Goal: Communication & Community: Answer question/provide support

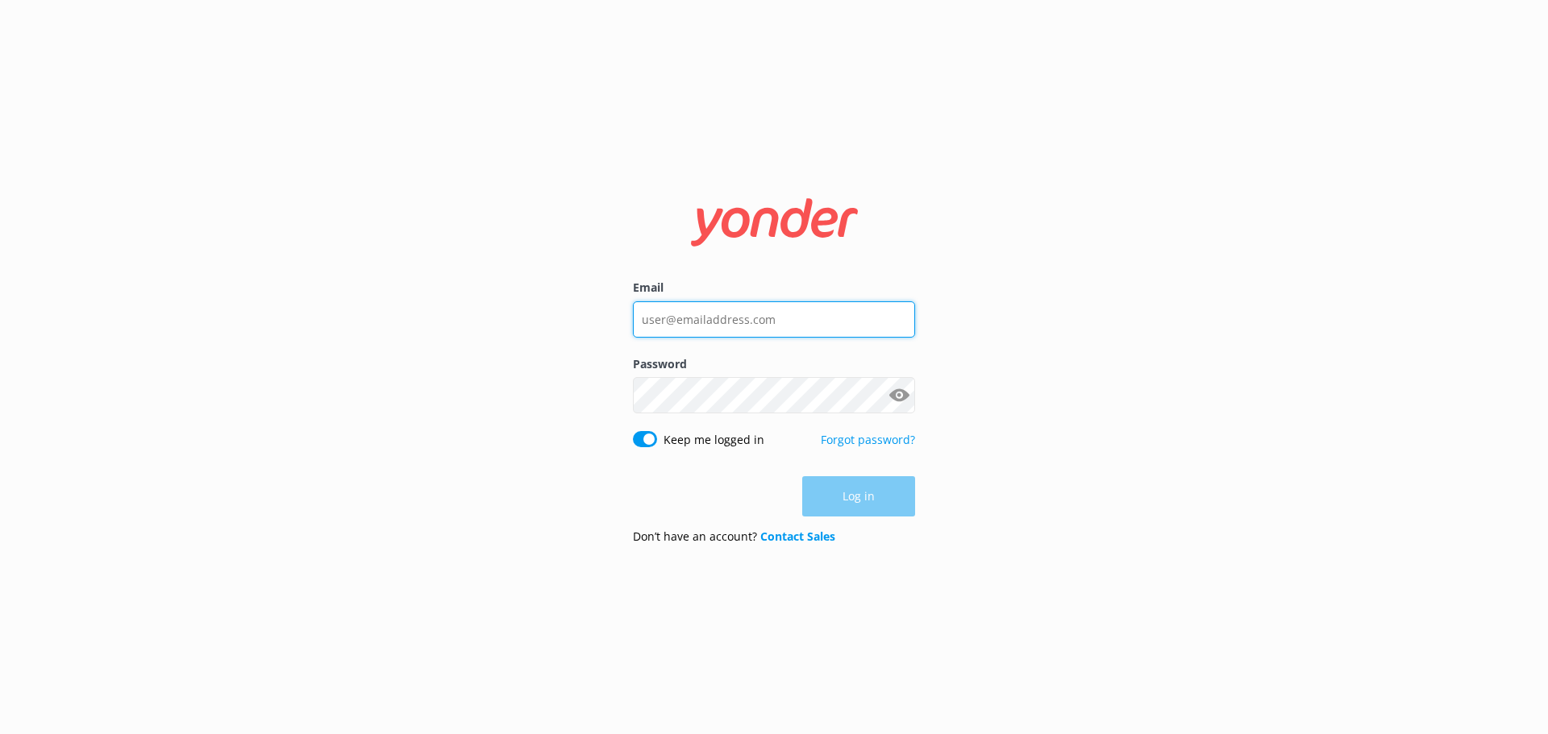
type input "[EMAIL_ADDRESS][DOMAIN_NAME]"
click at [854, 491] on div "Log in" at bounding box center [774, 496] width 282 height 40
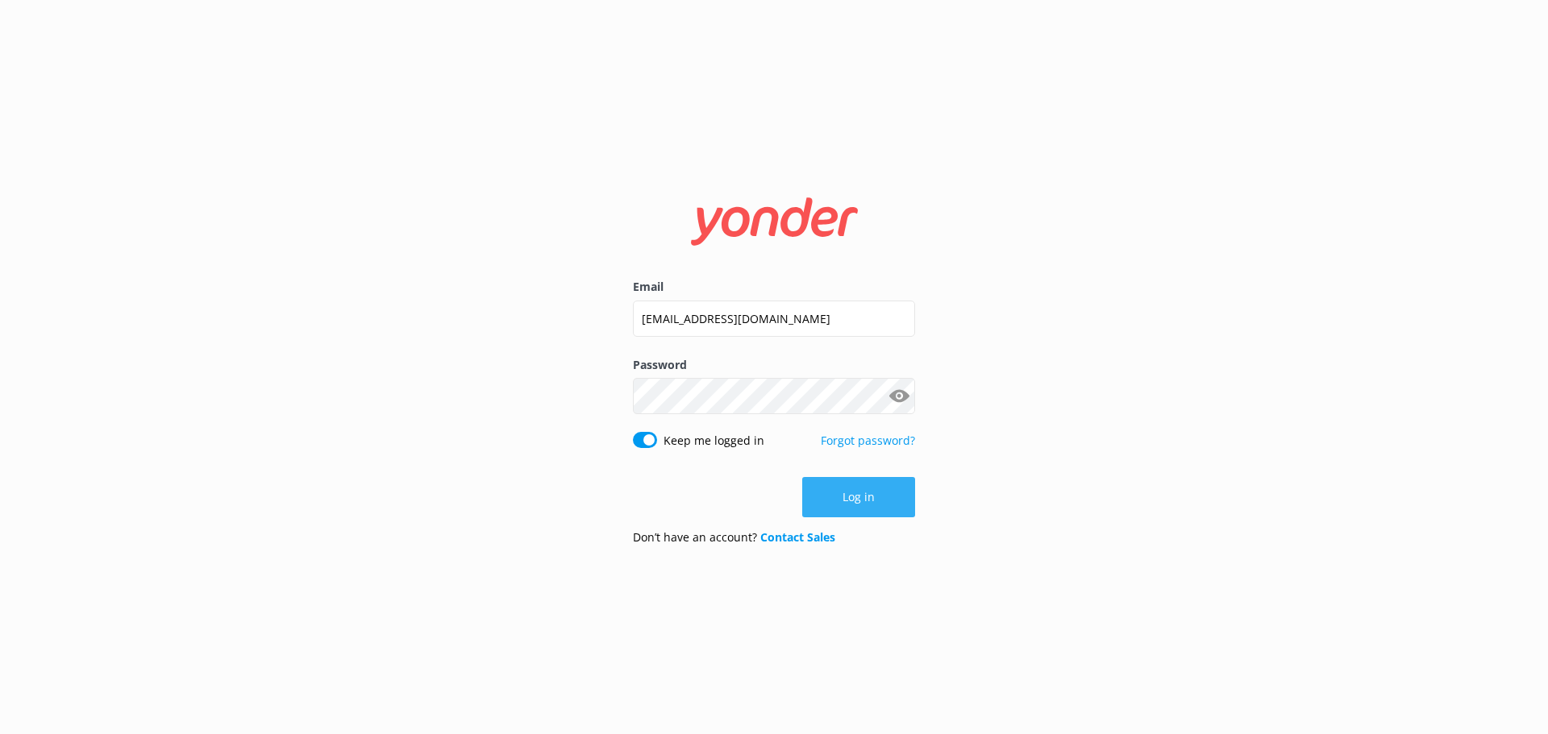
click at [859, 496] on button "Log in" at bounding box center [858, 497] width 113 height 40
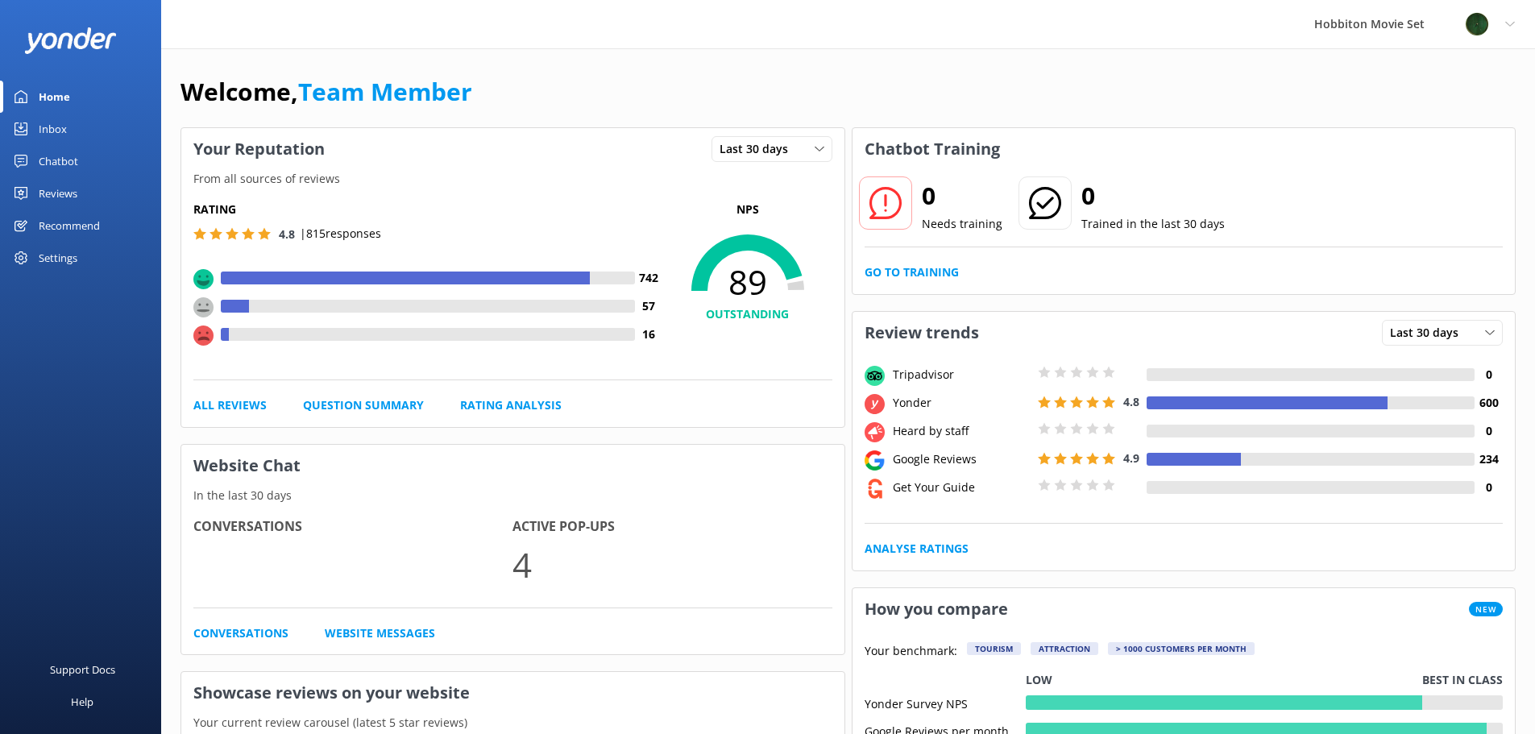
click at [47, 123] on div "Inbox" at bounding box center [53, 129] width 28 height 32
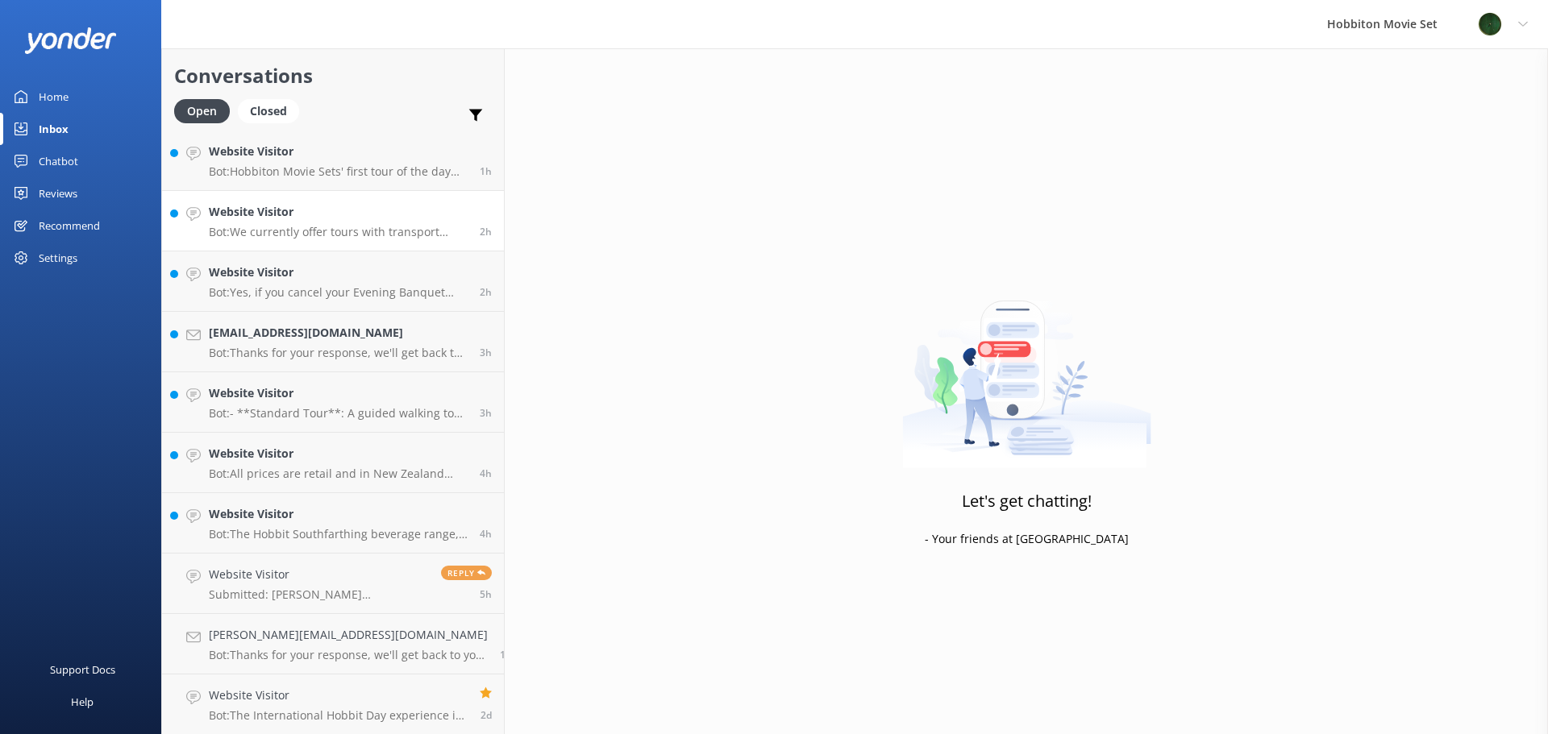
scroll to position [245, 0]
click at [311, 698] on h4 "Website Visitor" at bounding box center [338, 695] width 259 height 18
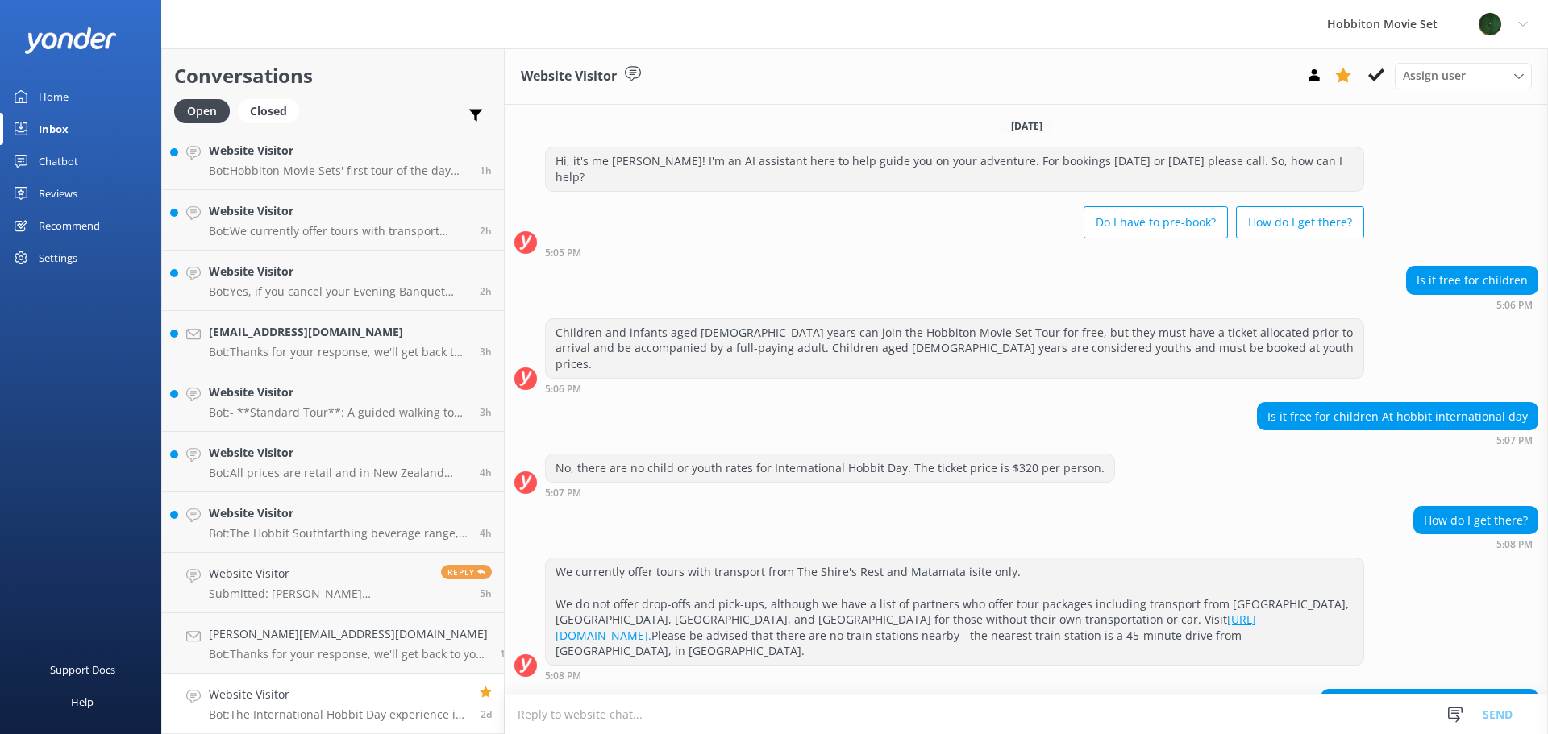
scroll to position [68, 0]
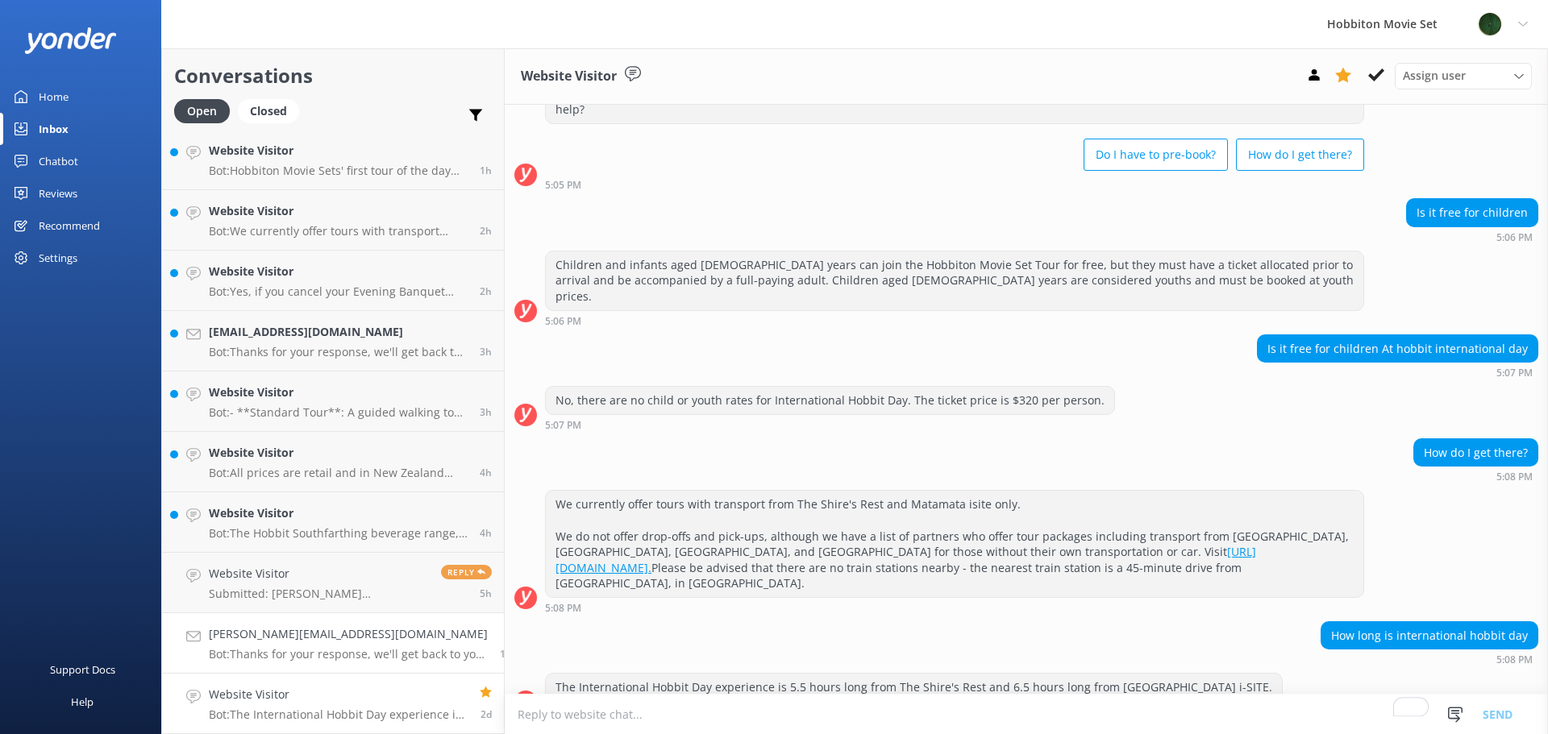
click at [261, 638] on h4 "[PERSON_NAME][EMAIL_ADDRESS][DOMAIN_NAME]" at bounding box center [348, 634] width 279 height 18
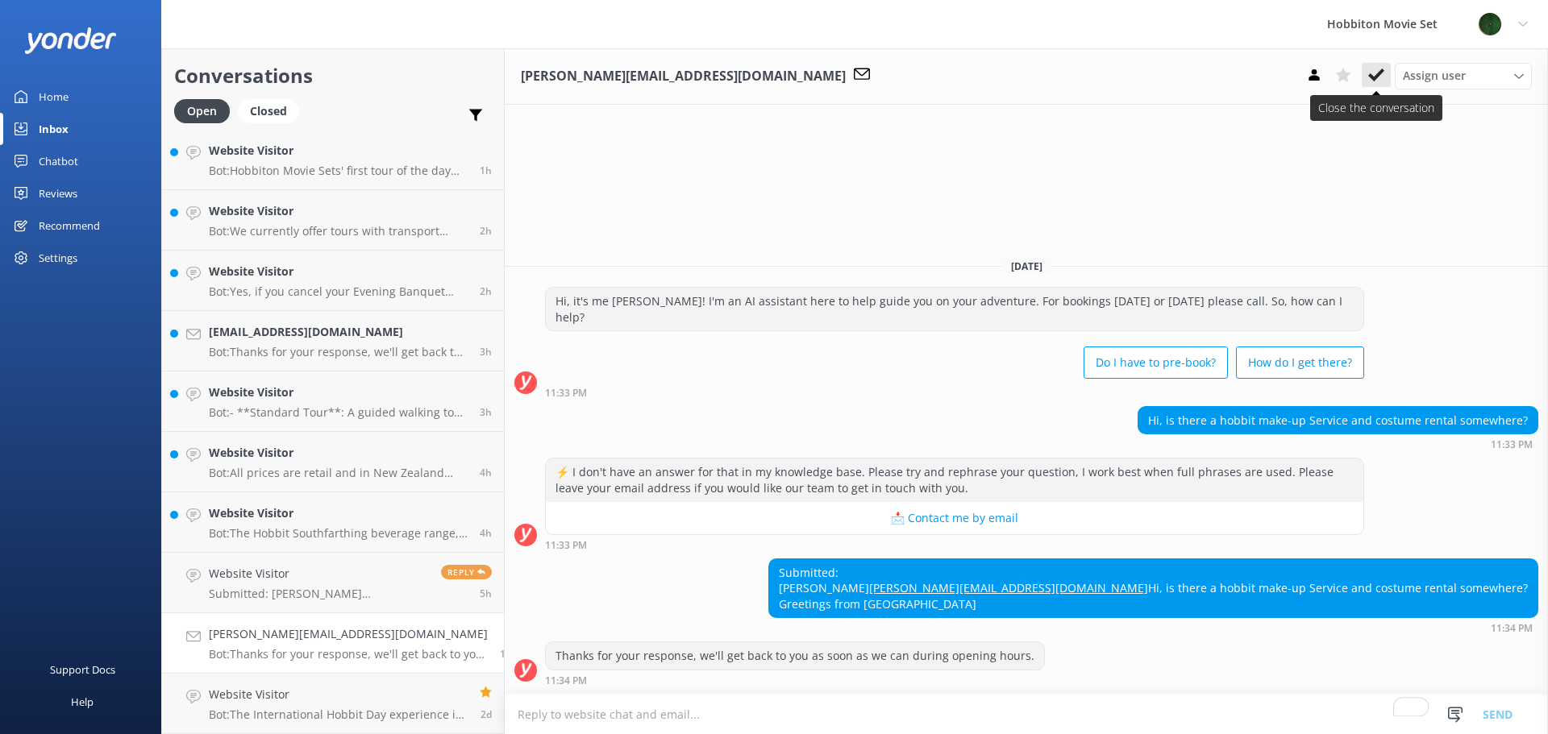
click at [1373, 81] on icon at bounding box center [1376, 75] width 16 height 16
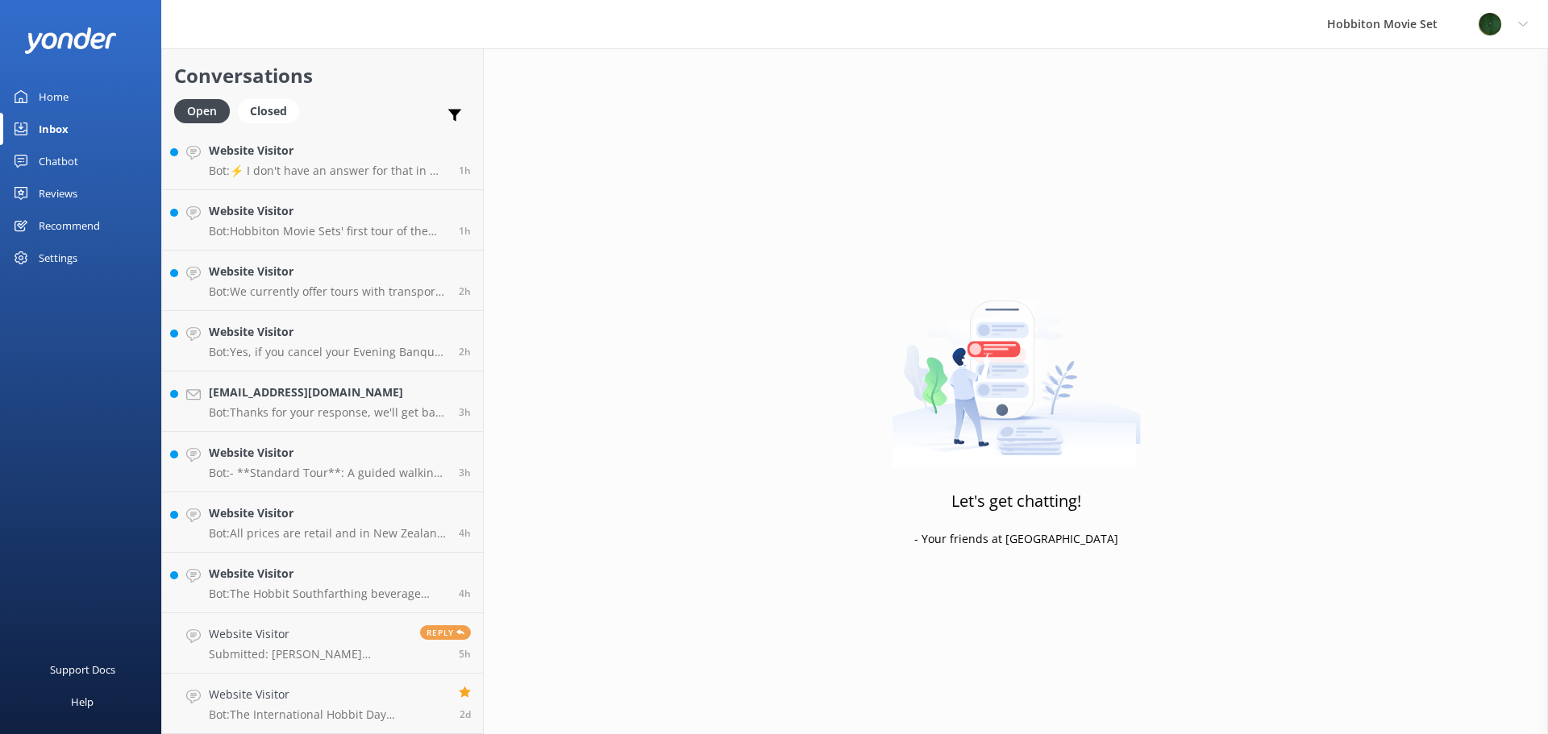
scroll to position [185, 0]
click at [321, 644] on div "Website Visitor Submitted: [PERSON_NAME] [PERSON_NAME][EMAIL_ADDRESS][DOMAIN_NA…" at bounding box center [308, 642] width 199 height 35
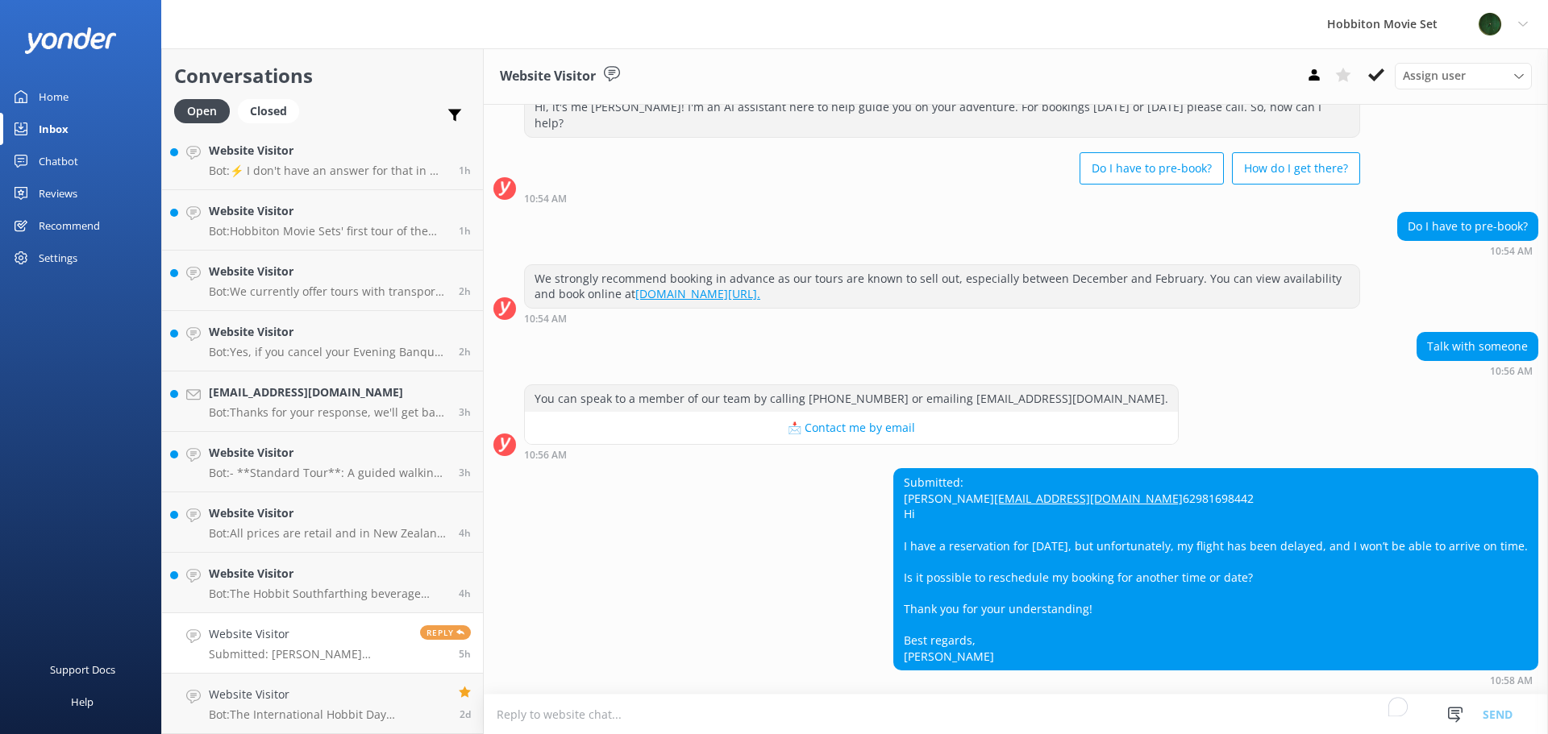
scroll to position [70, 0]
click at [297, 713] on p "Bot: The International Hobbit Day experience is 5.5 hours long from The Shire's…" at bounding box center [328, 715] width 238 height 15
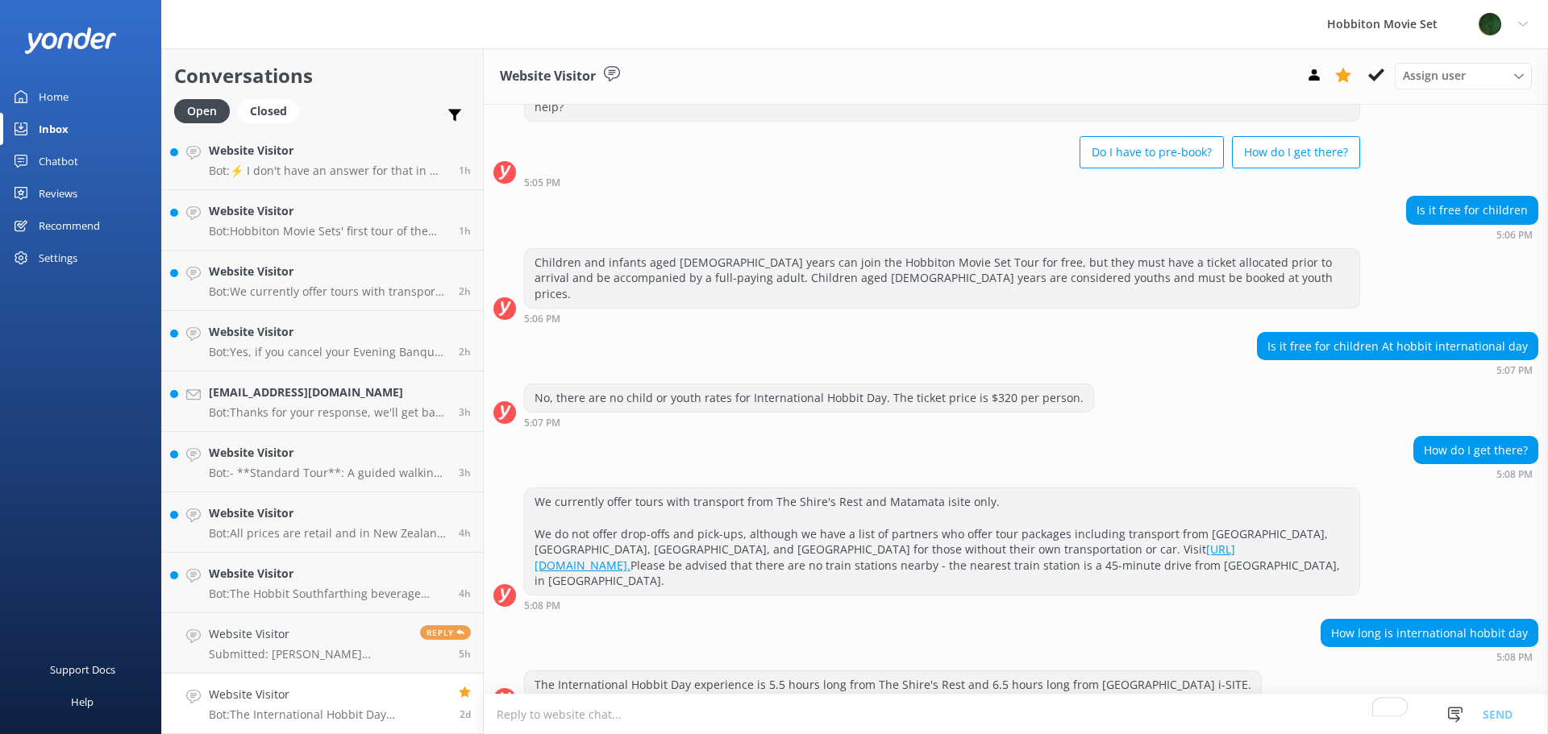
scroll to position [68, 0]
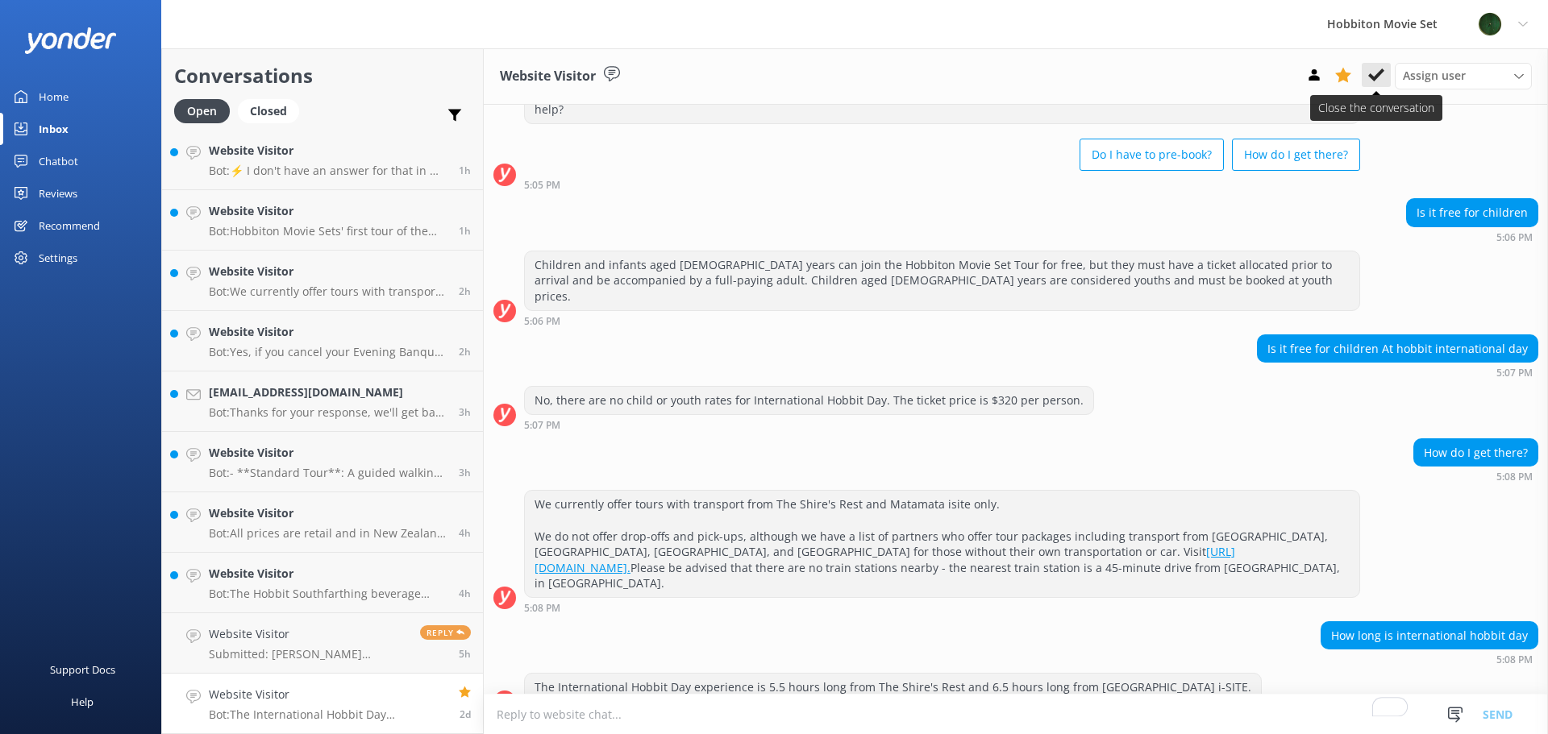
click at [1377, 79] on icon at bounding box center [1376, 75] width 16 height 16
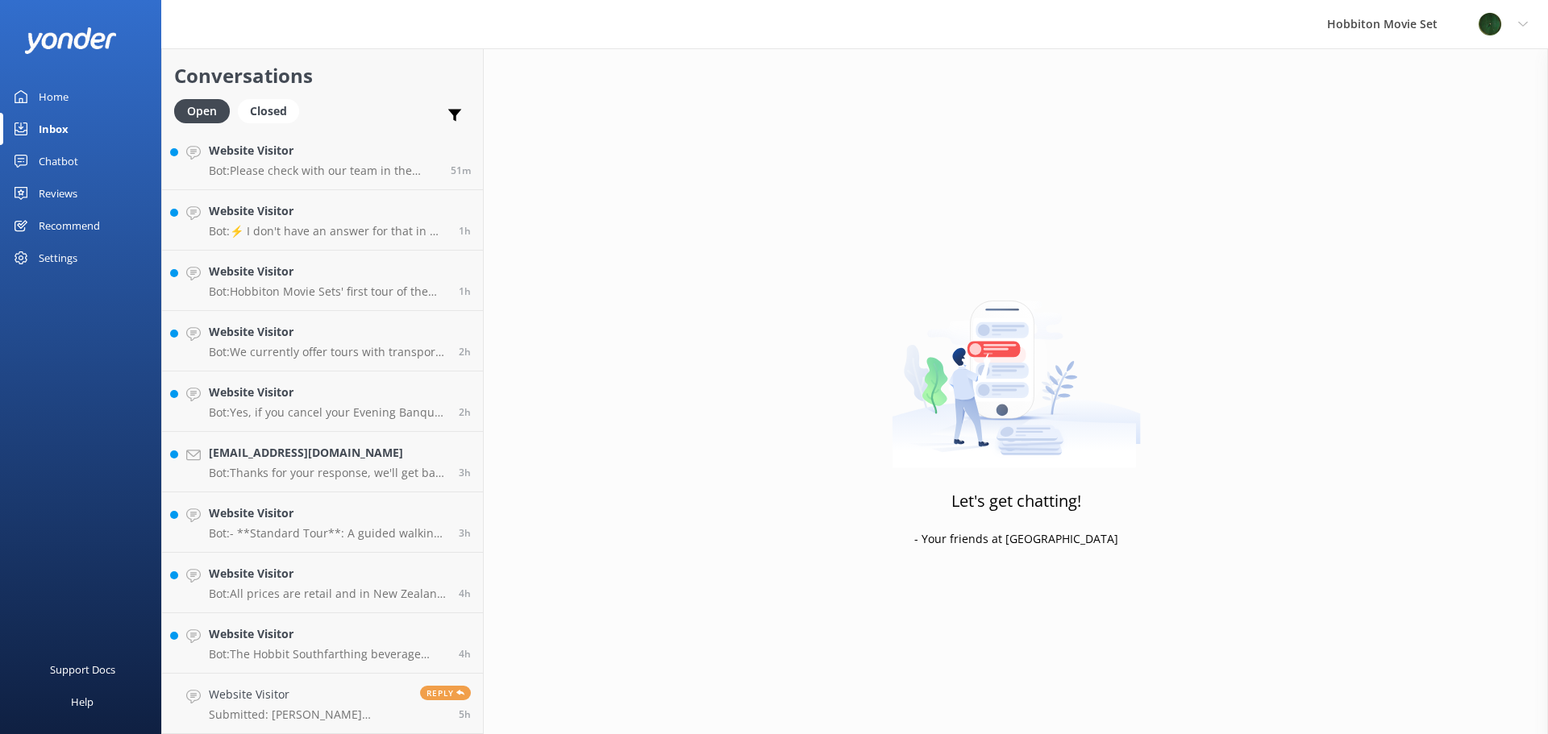
scroll to position [124, 0]
click at [280, 651] on p "Bot: The Hobbit Southfarthing beverage range, including the Frogmorton Ginger B…" at bounding box center [328, 654] width 238 height 15
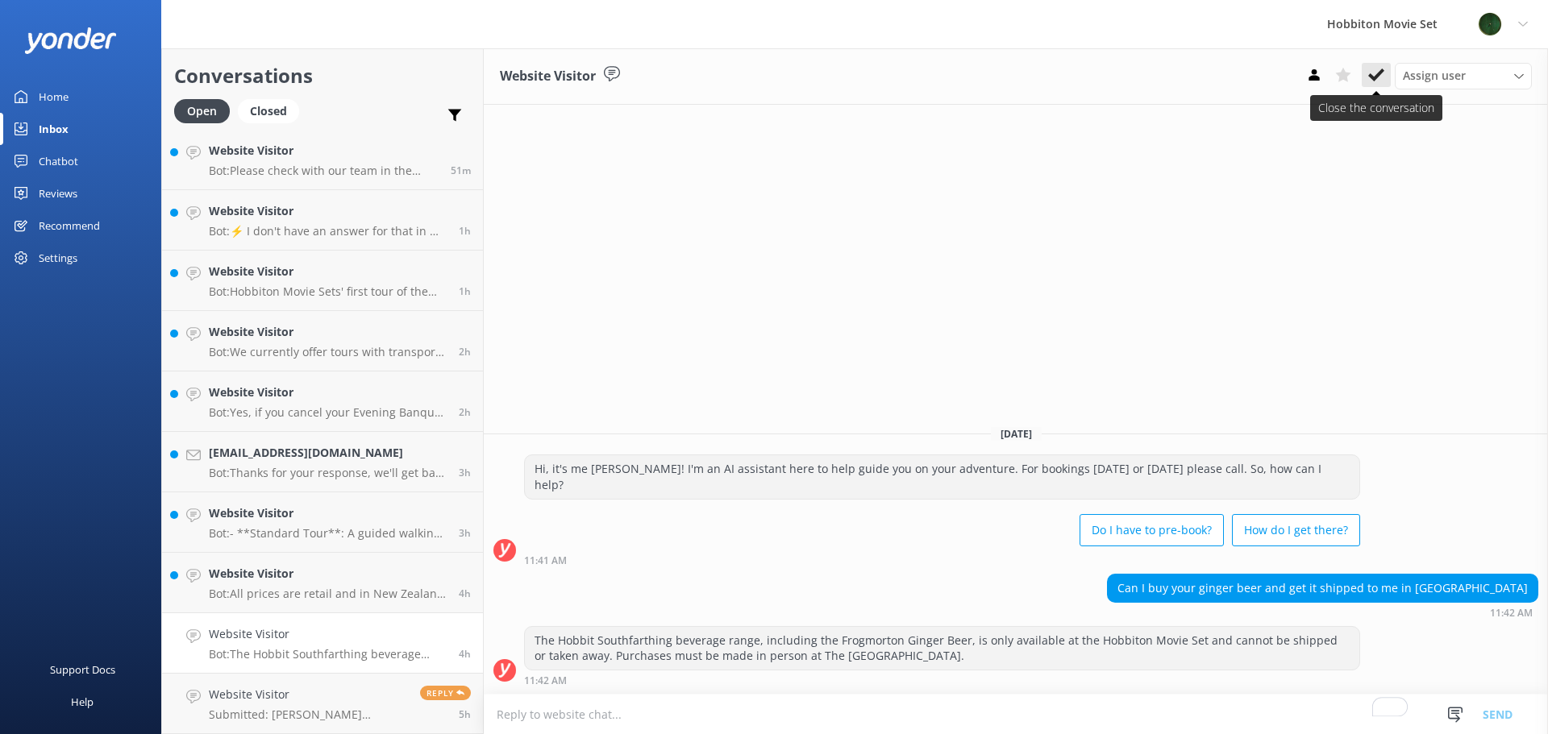
click at [1370, 77] on use at bounding box center [1376, 75] width 16 height 13
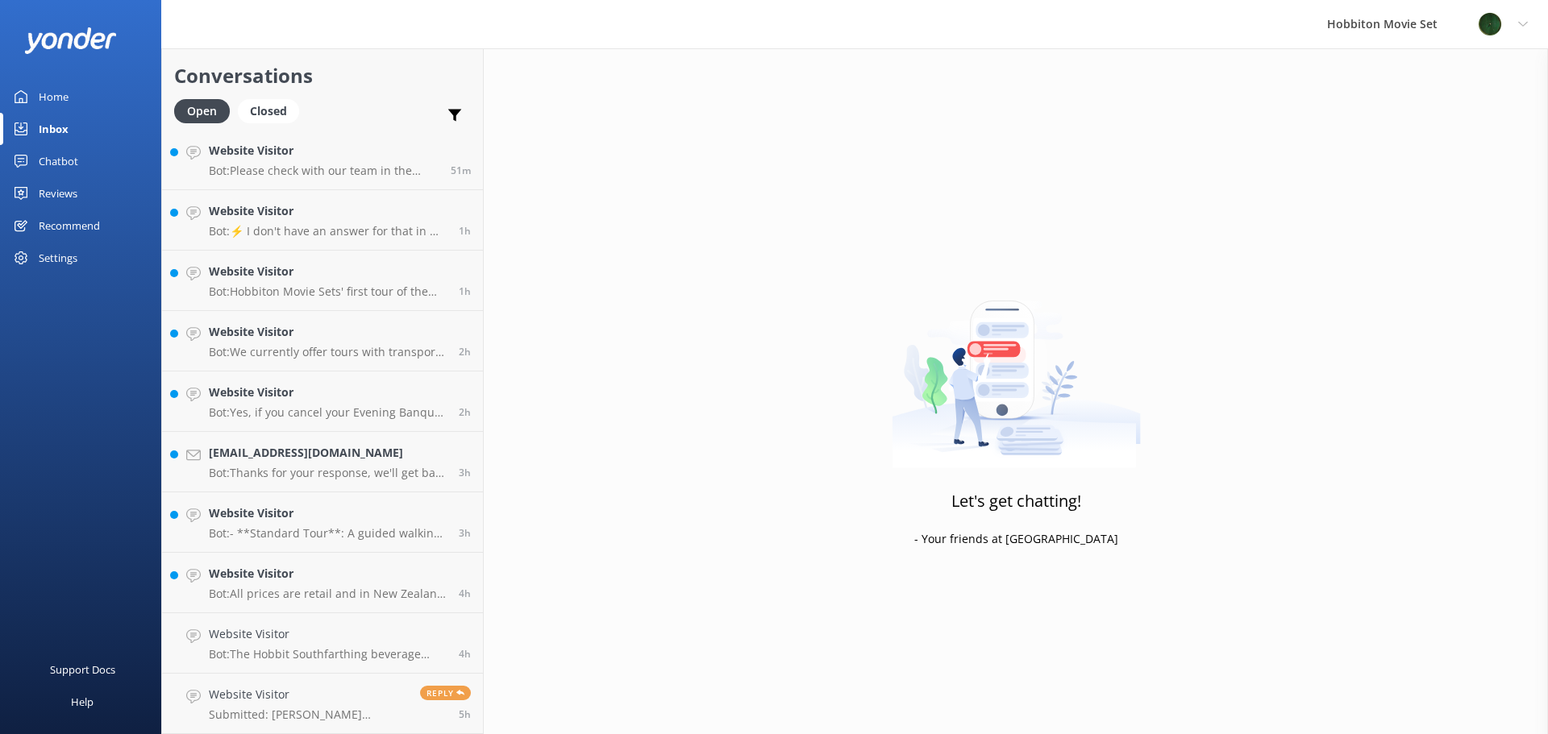
scroll to position [64, 0]
click at [322, 650] on p "Bot: All prices are retail and in New Zealand Dollars (NZD) - GST inclusive." at bounding box center [328, 654] width 238 height 15
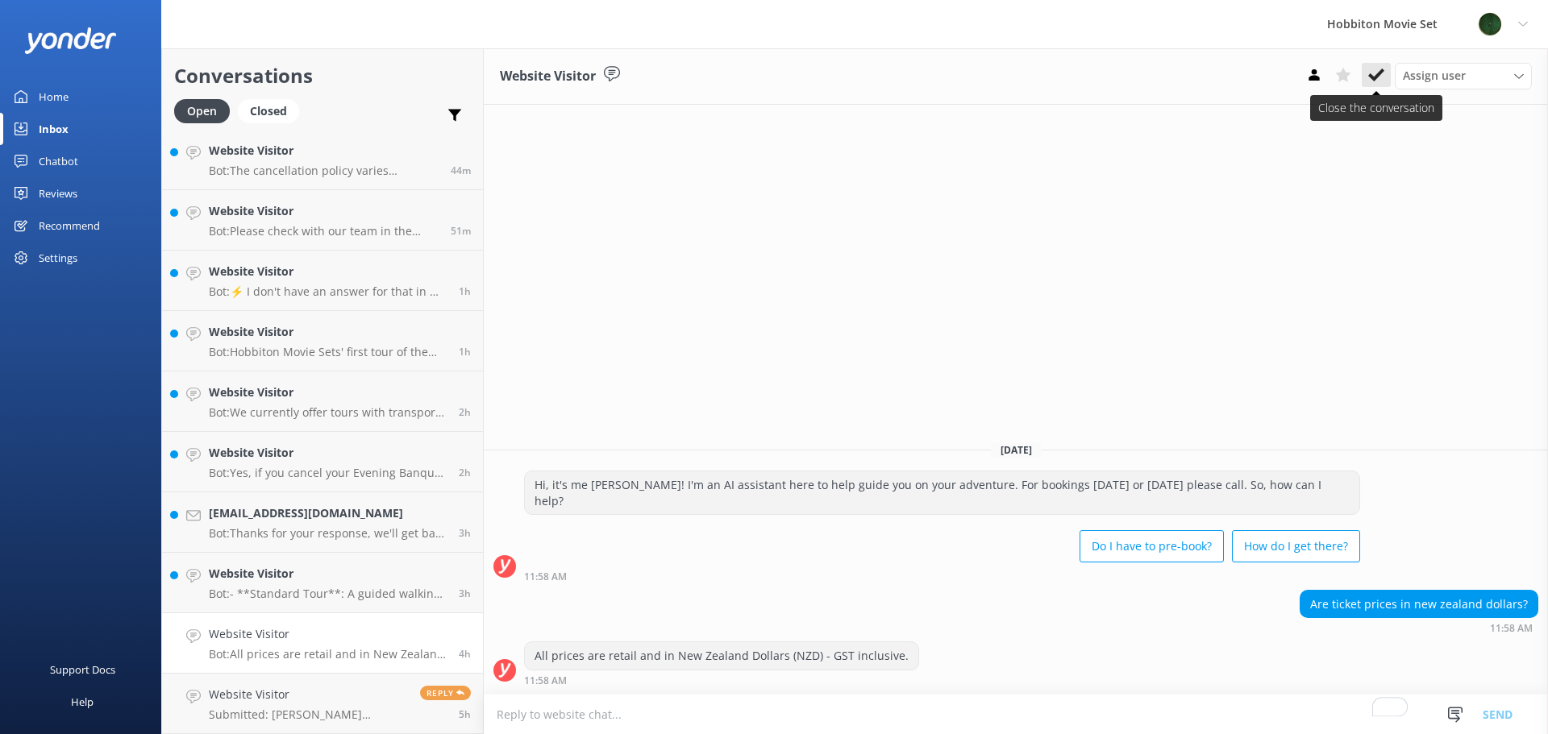
click at [1378, 73] on use at bounding box center [1376, 75] width 16 height 13
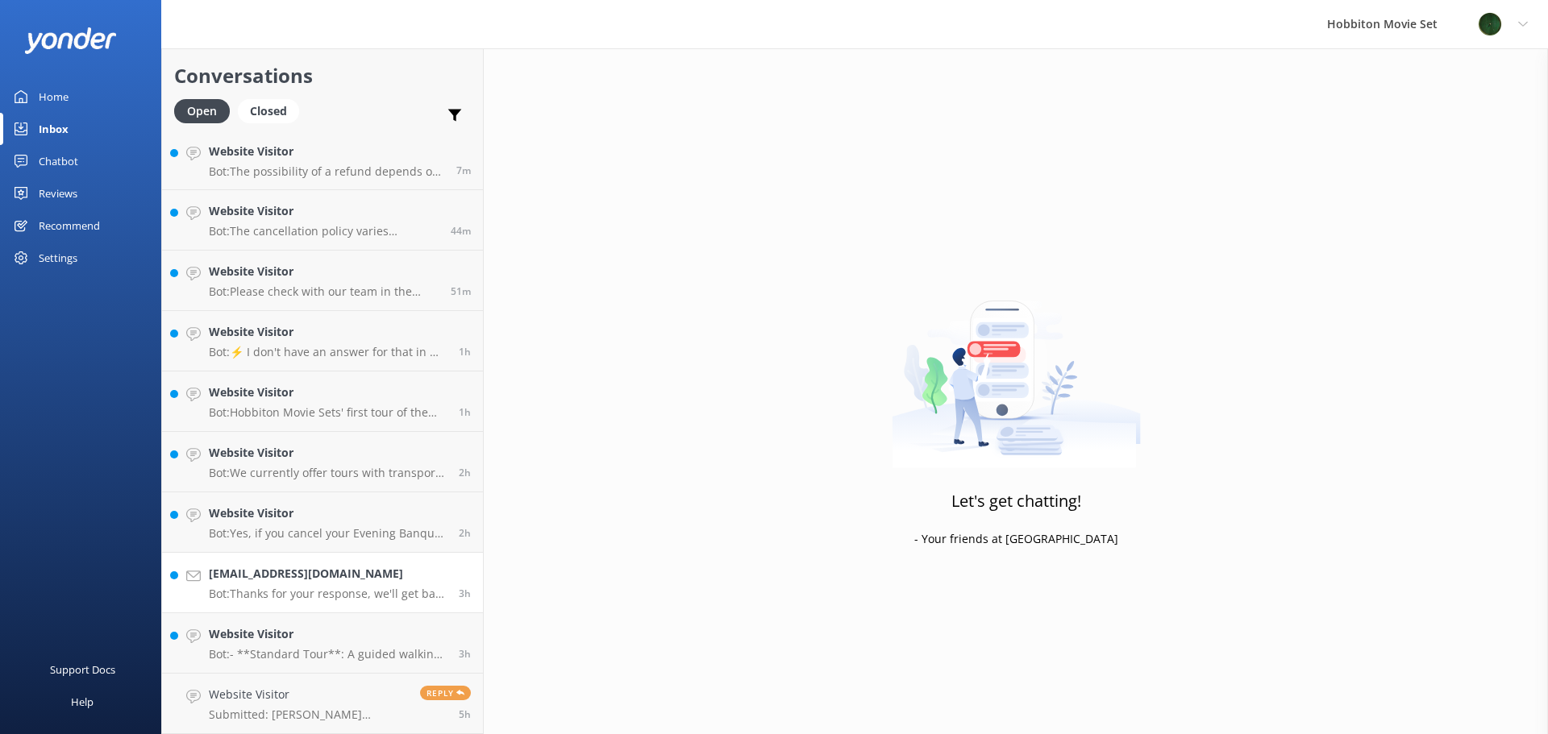
scroll to position [3, 0]
click at [344, 638] on h4 "Website Visitor" at bounding box center [328, 634] width 238 height 18
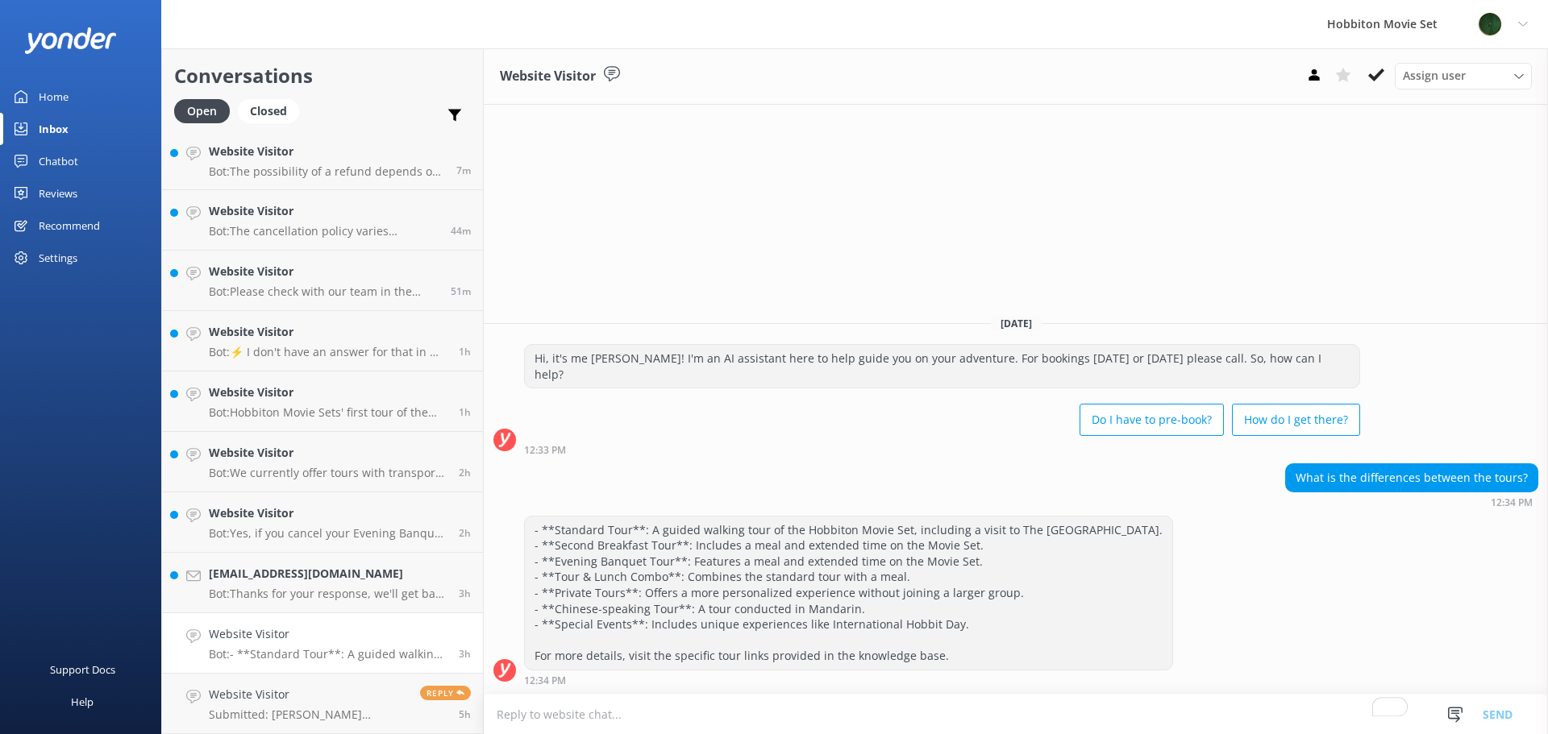
drag, startPoint x: 1375, startPoint y: 81, endPoint x: 1361, endPoint y: 94, distance: 20.0
click at [1376, 81] on icon at bounding box center [1376, 75] width 16 height 16
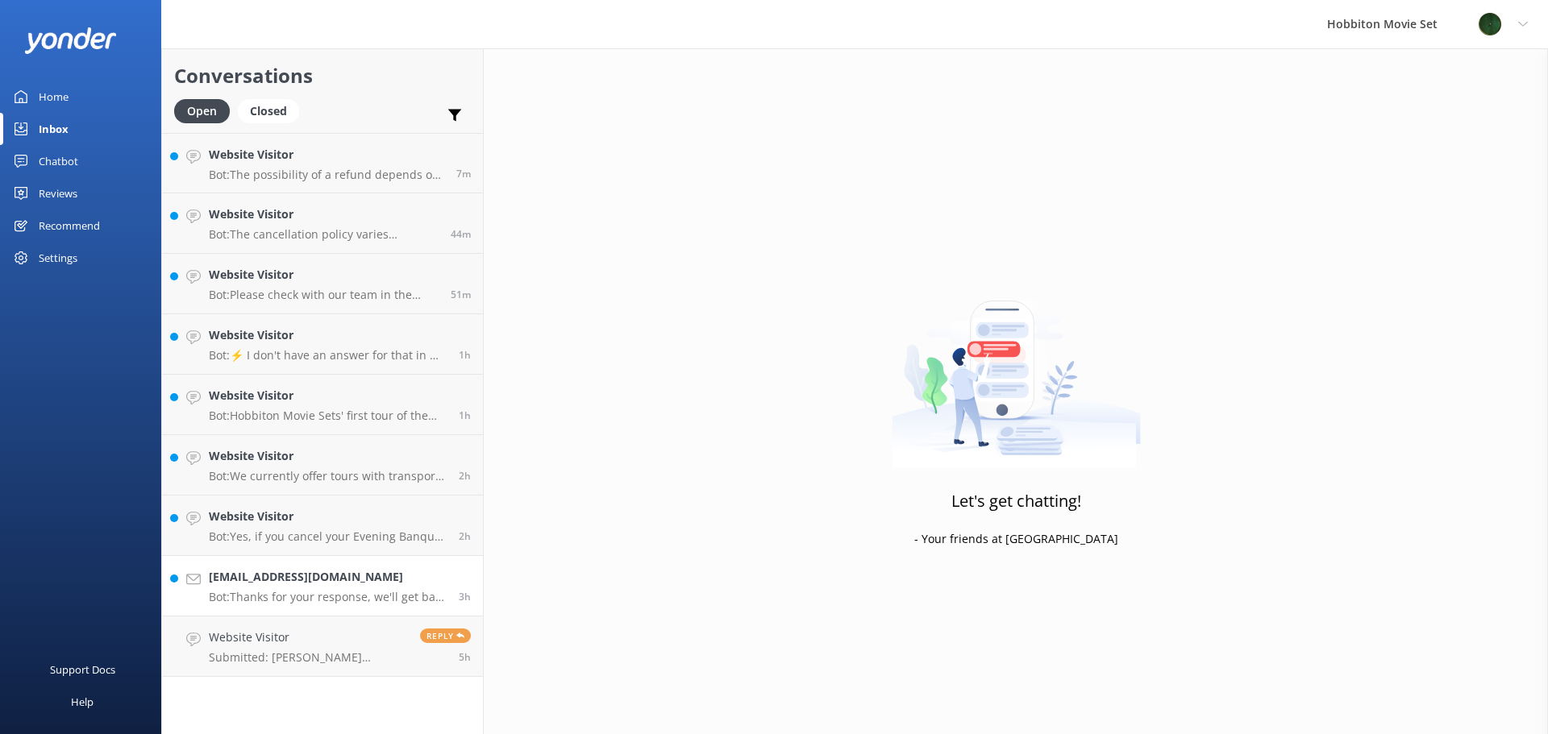
click at [290, 599] on p "Bot: Thanks for your response, we'll get back to you as soon as we can during o…" at bounding box center [328, 597] width 238 height 15
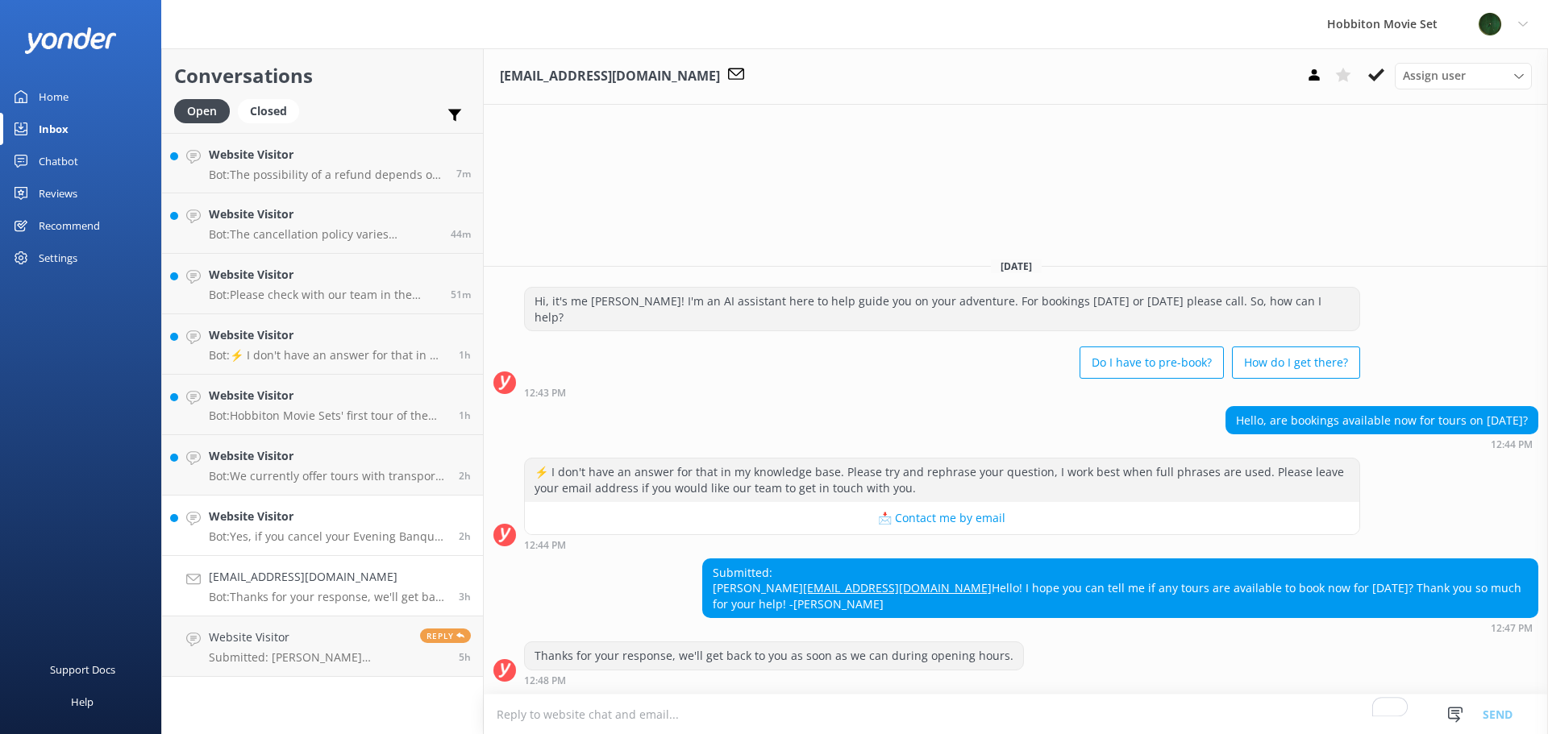
click at [293, 523] on h4 "Website Visitor" at bounding box center [328, 517] width 238 height 18
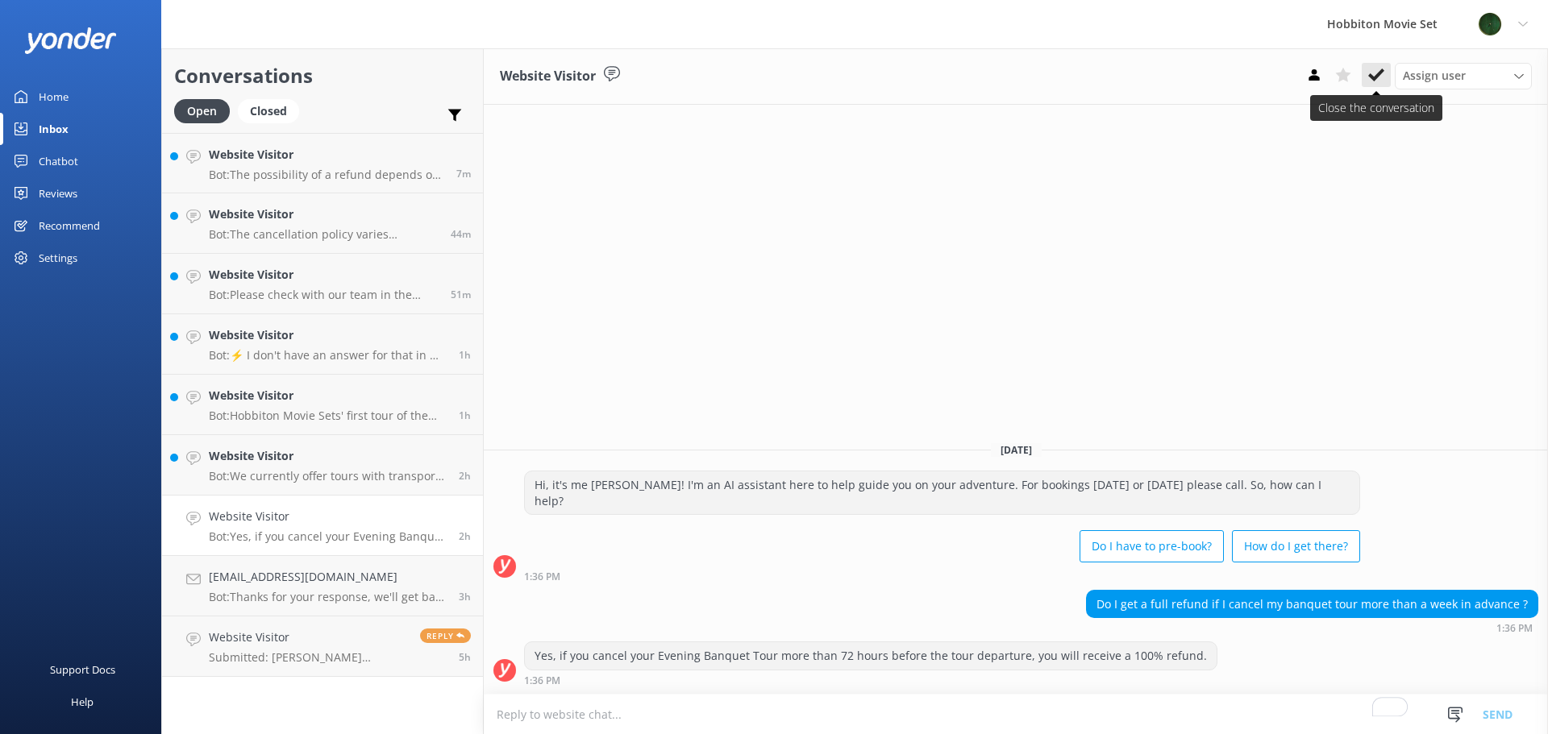
click at [1373, 76] on icon at bounding box center [1376, 75] width 16 height 16
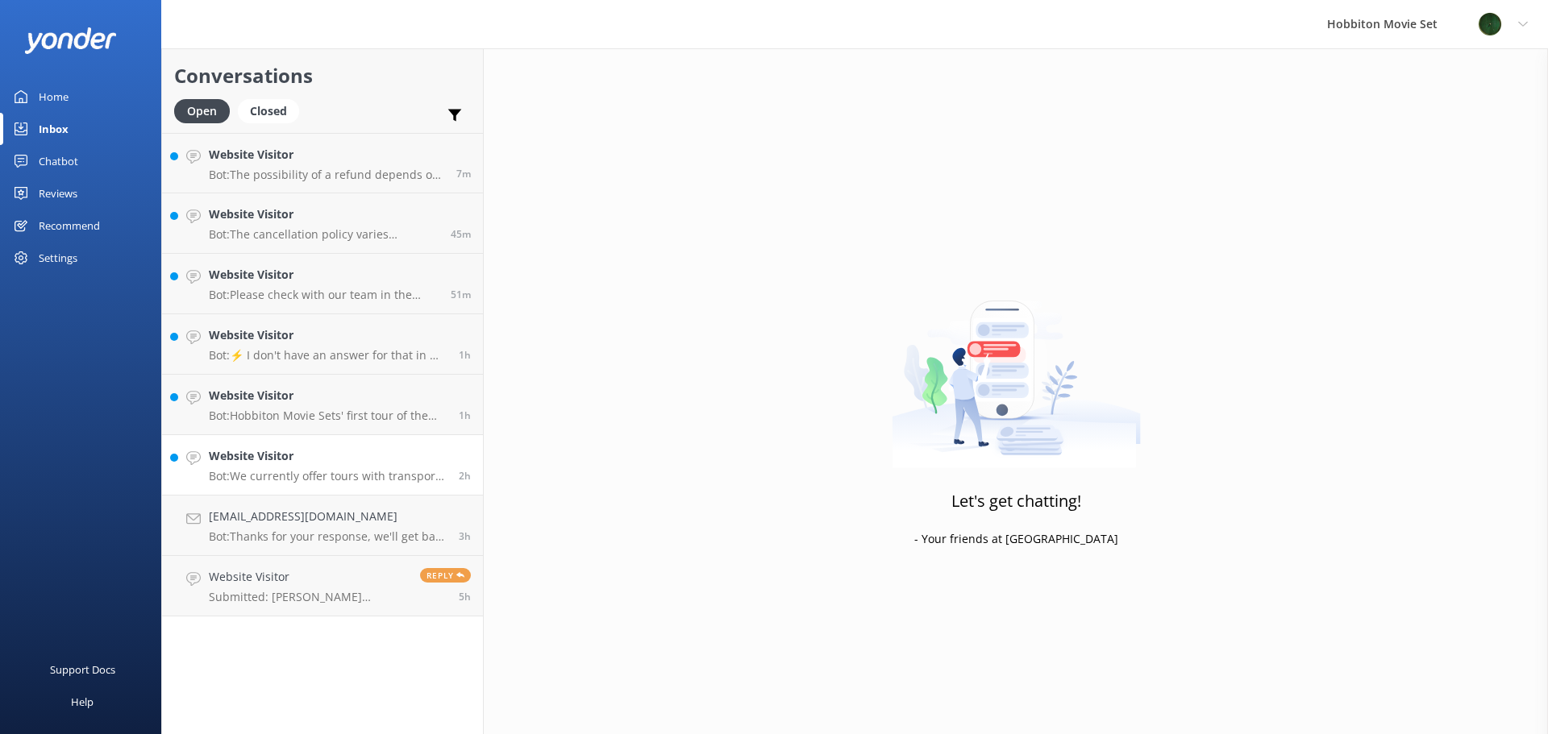
click at [251, 453] on h4 "Website Visitor" at bounding box center [328, 456] width 238 height 18
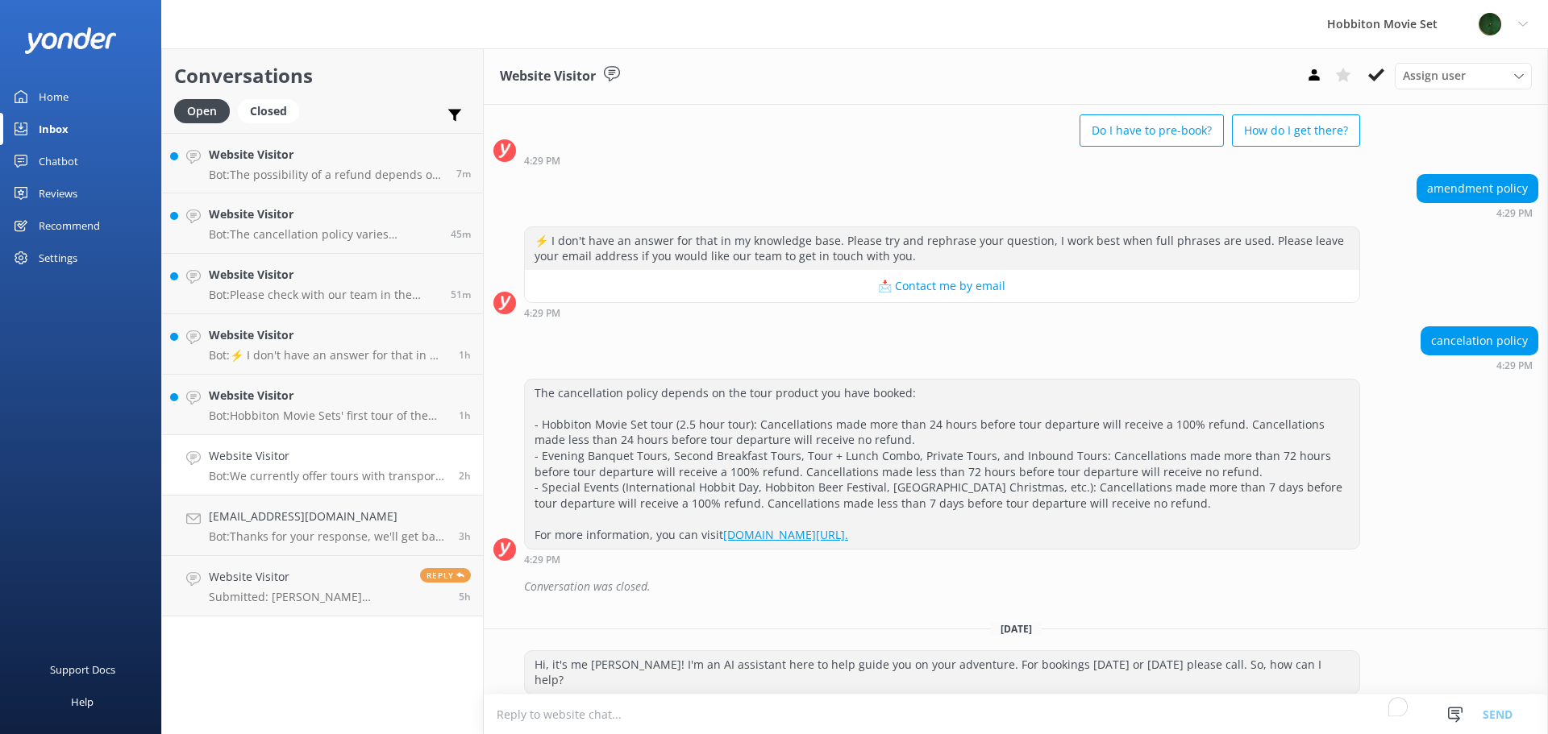
scroll to position [5331, 0]
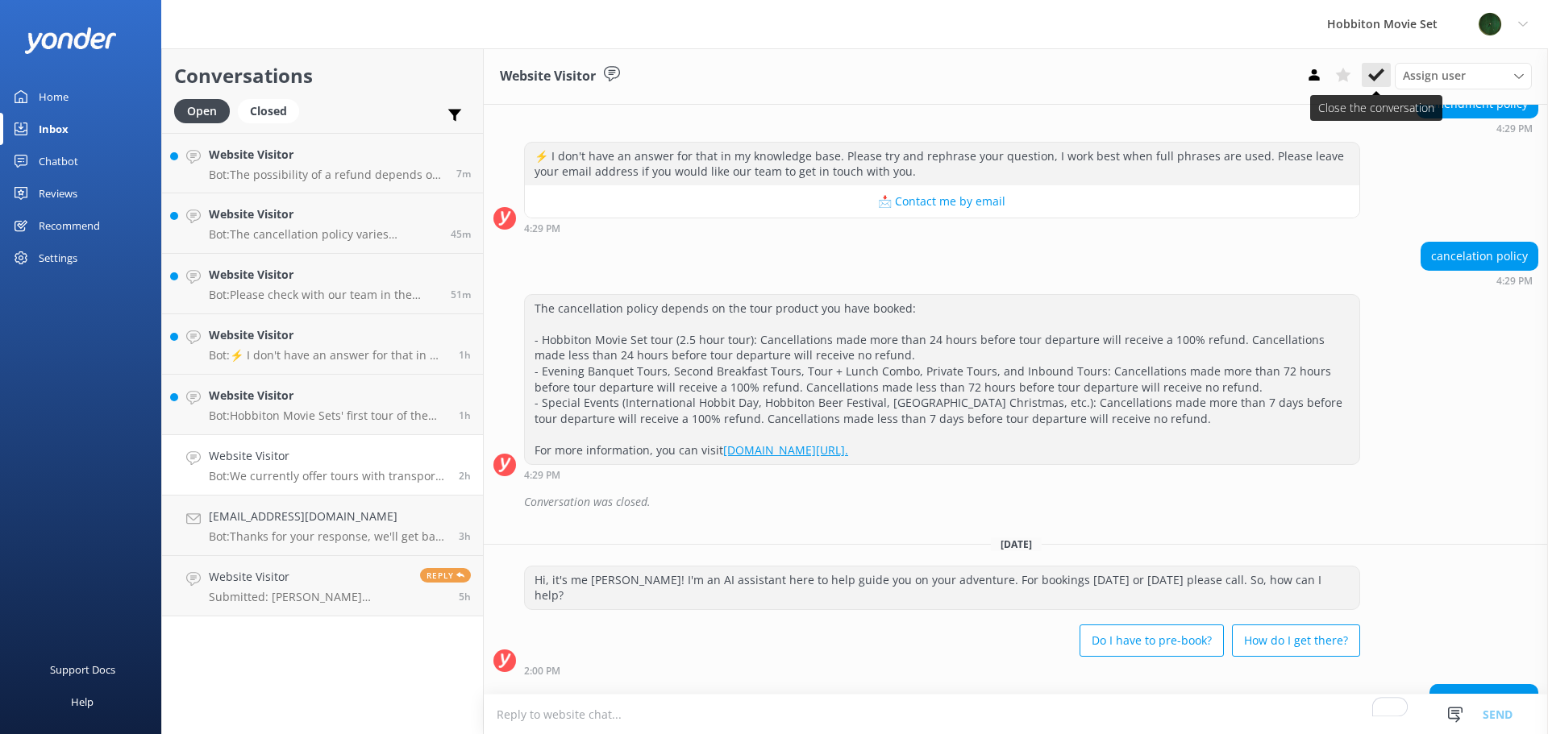
click at [1377, 81] on icon at bounding box center [1376, 75] width 16 height 16
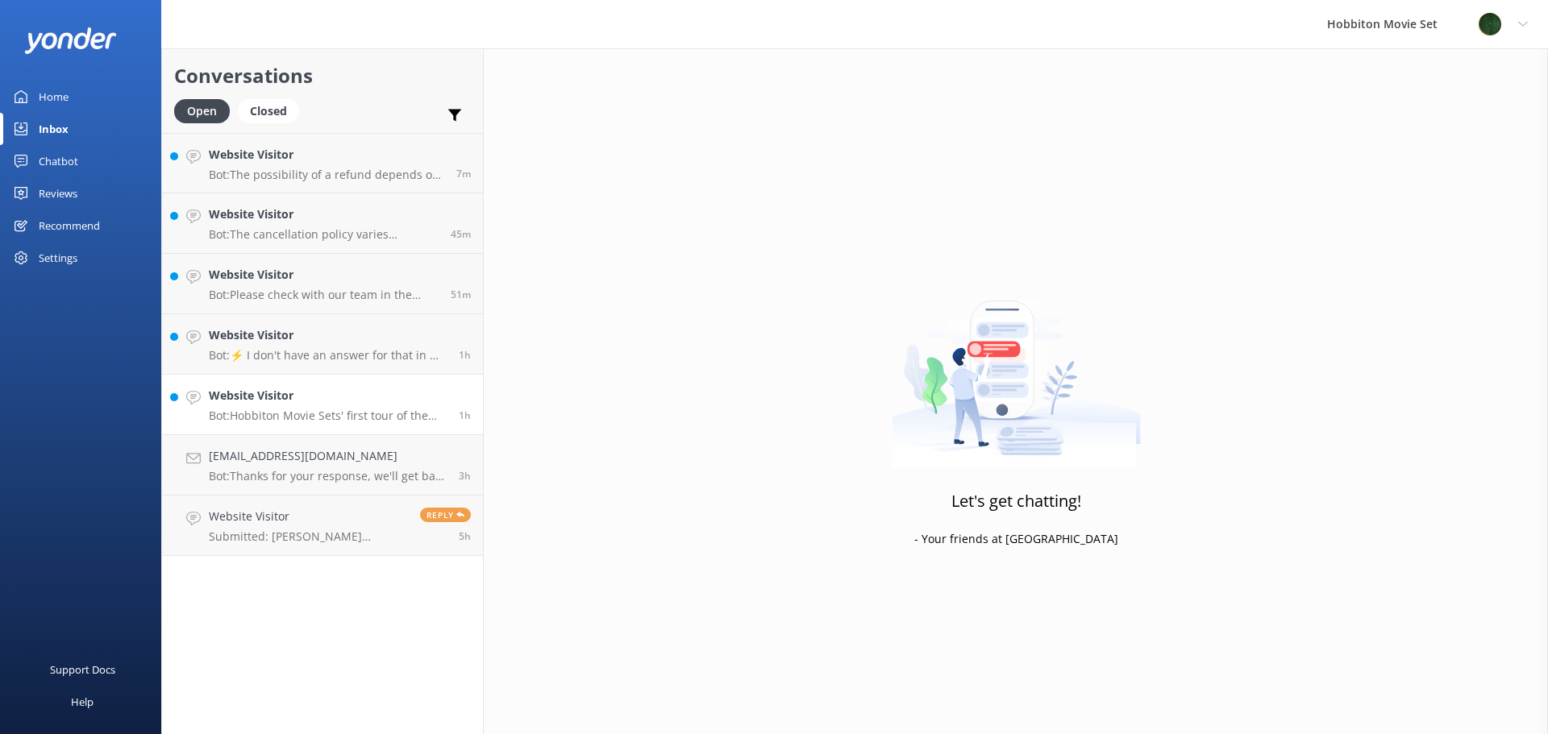
click at [347, 415] on p "Bot: Hobbiton Movie Sets' first tour of the day usually departs around 9 am, wi…" at bounding box center [328, 416] width 238 height 15
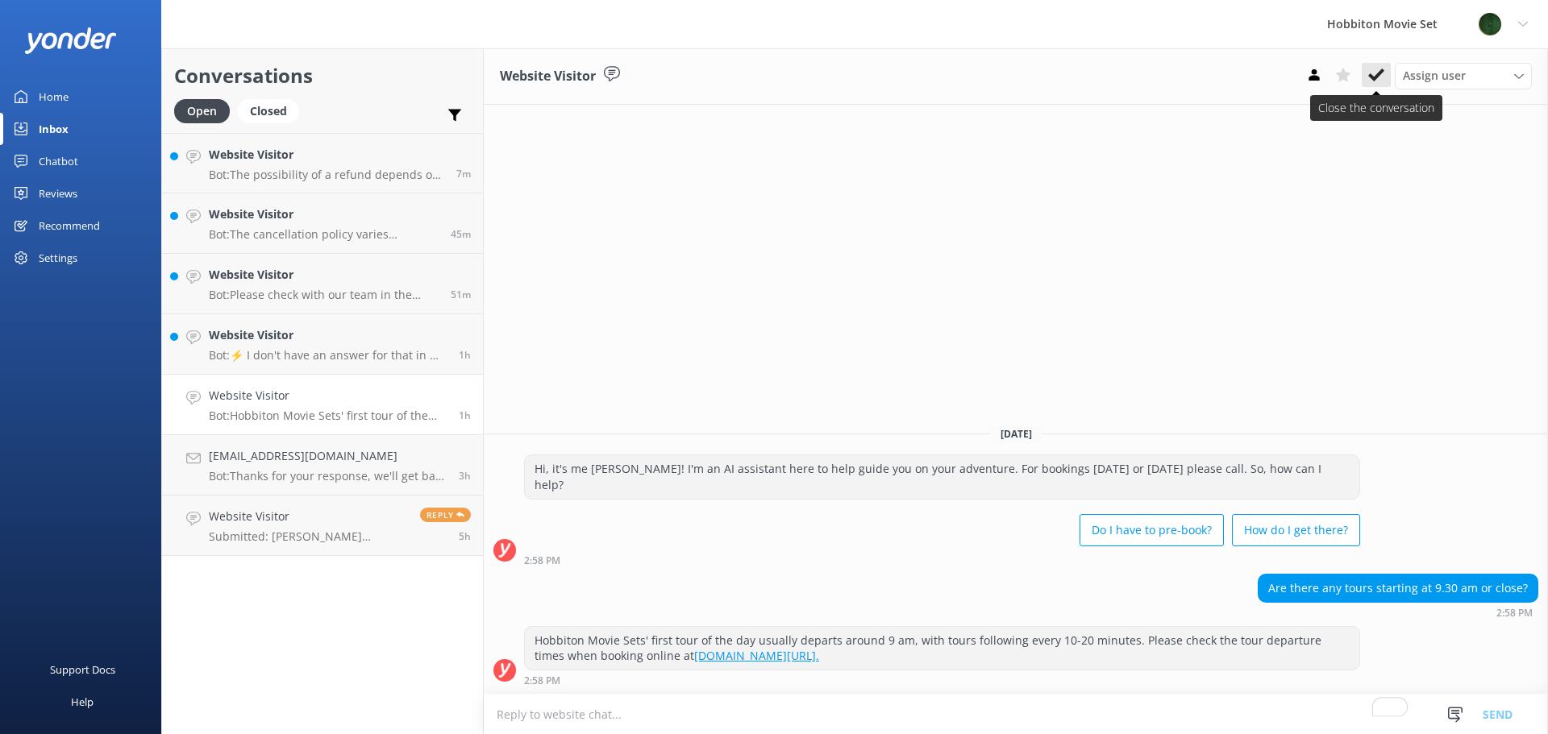
click at [1376, 76] on use at bounding box center [1376, 75] width 16 height 13
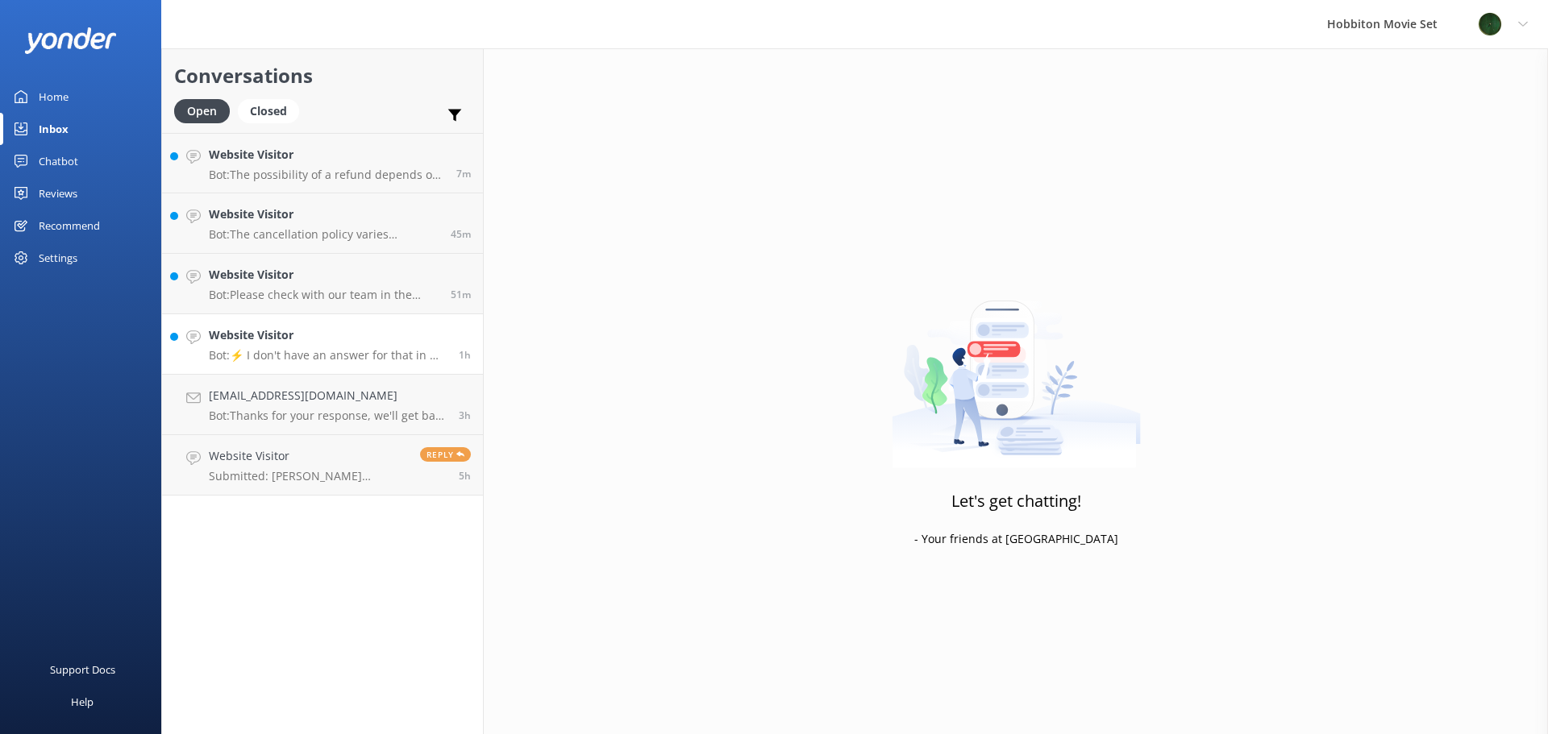
click at [302, 339] on h4 "Website Visitor" at bounding box center [328, 335] width 238 height 18
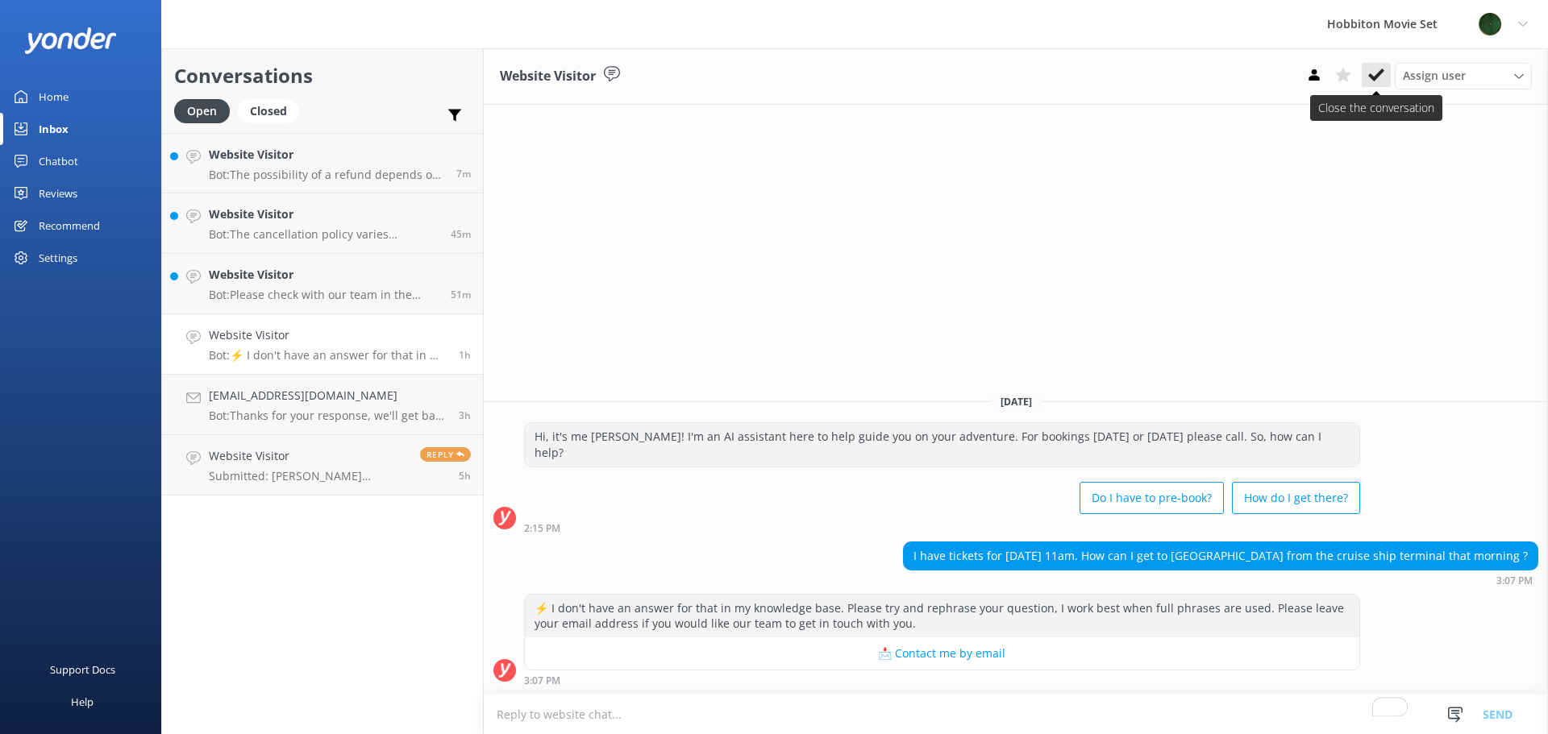
click at [1373, 83] on icon at bounding box center [1376, 75] width 16 height 16
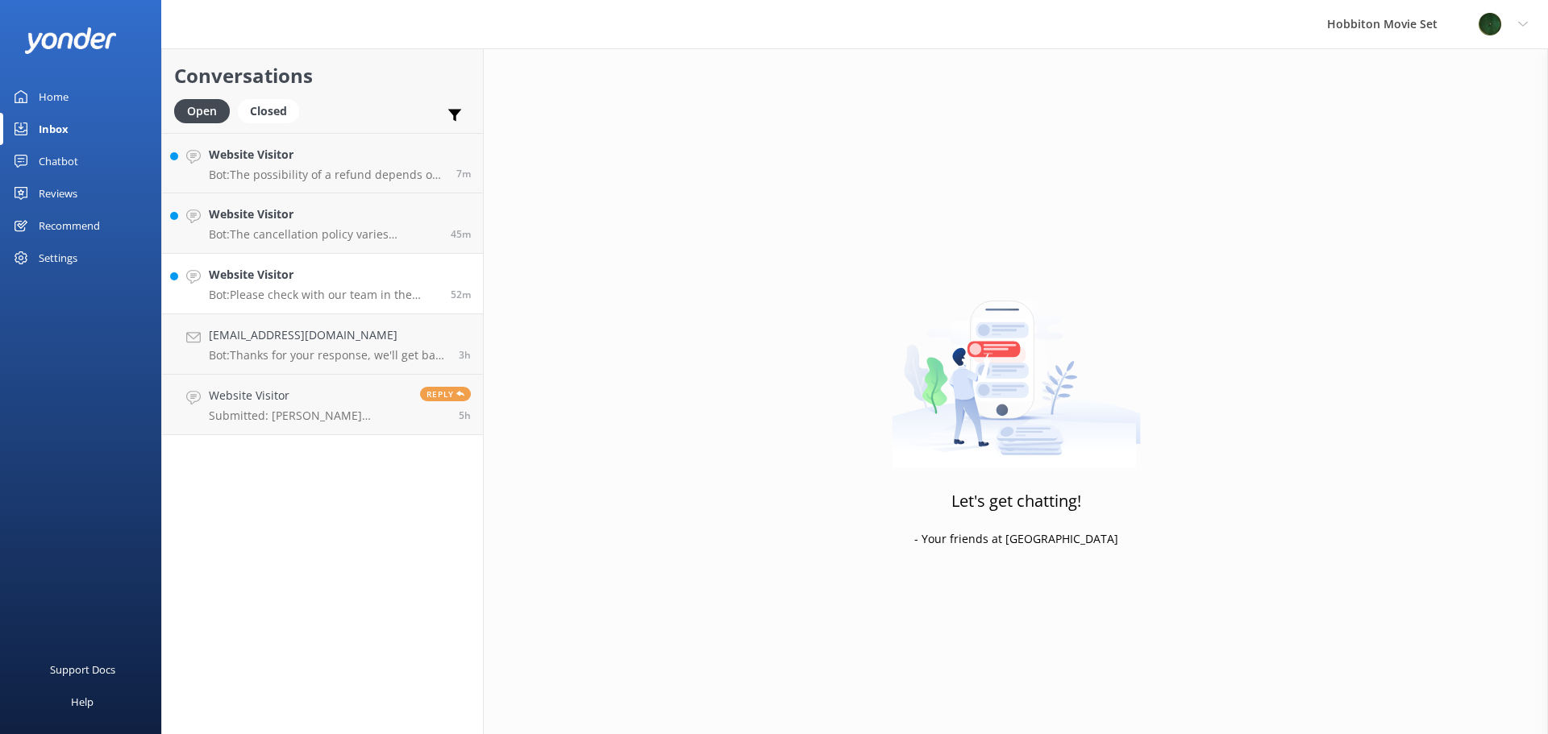
click at [261, 287] on div "Website Visitor Bot: Please check with our team in the ticketing office on the …" at bounding box center [324, 283] width 230 height 35
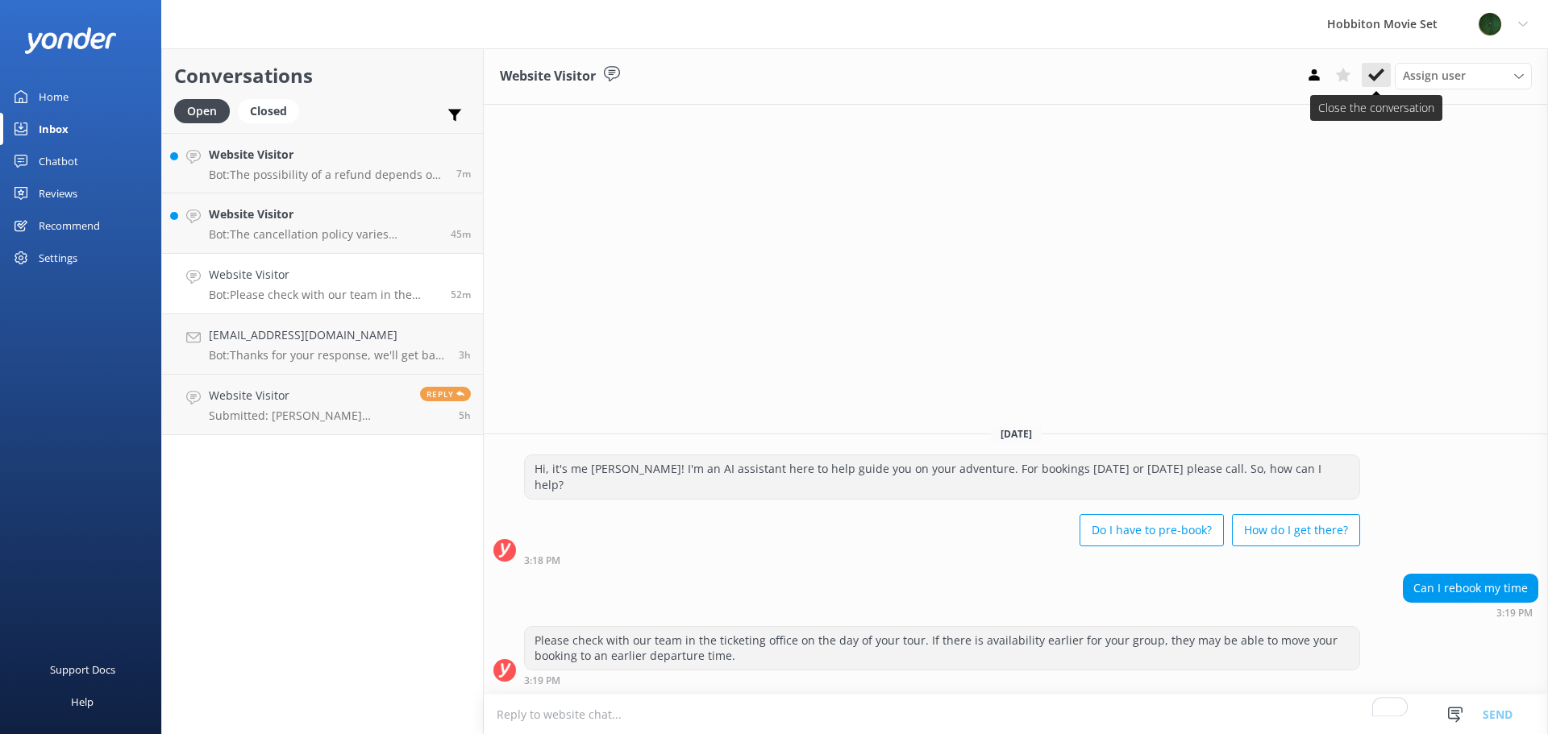
click at [1375, 73] on icon at bounding box center [1376, 75] width 16 height 16
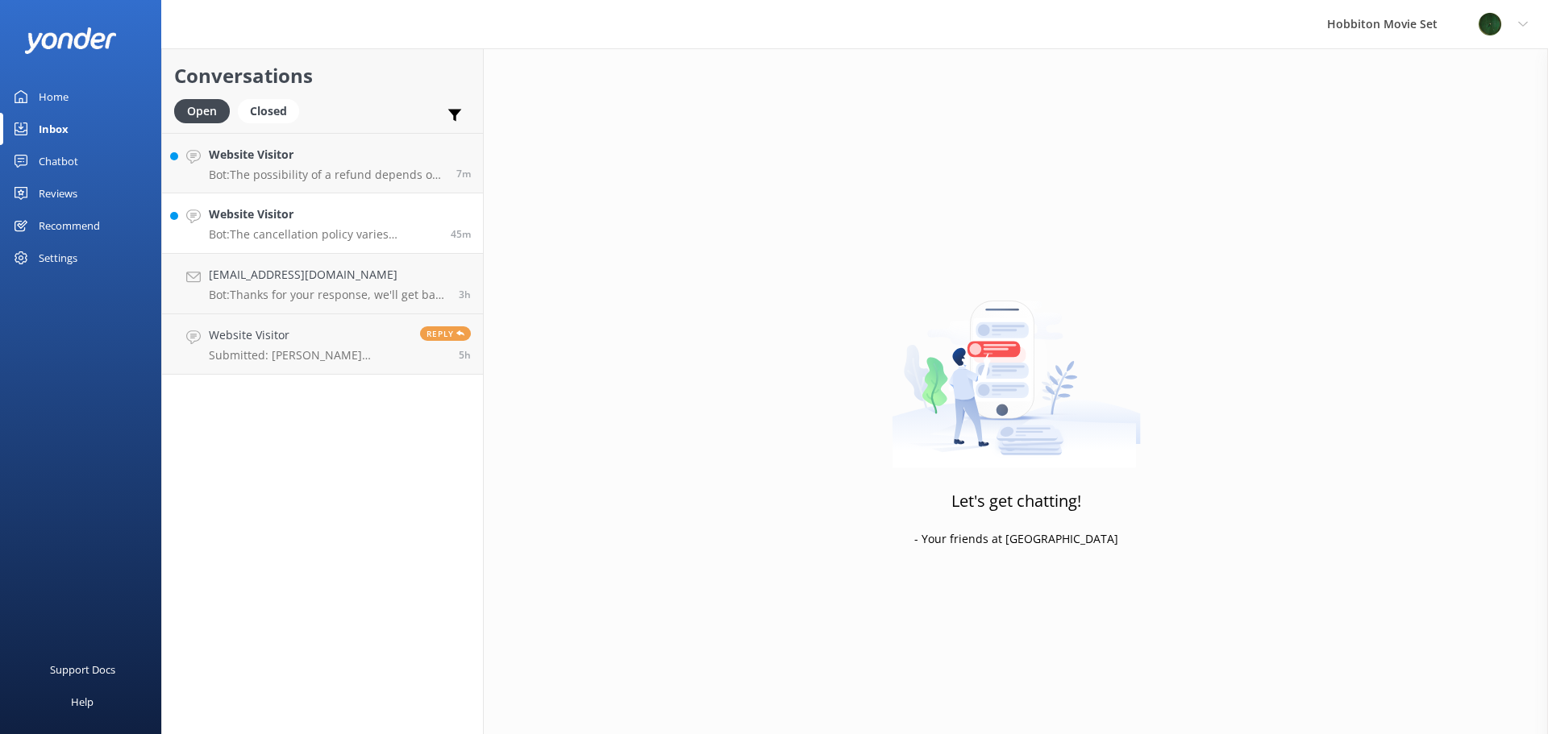
click at [360, 208] on h4 "Website Visitor" at bounding box center [324, 215] width 230 height 18
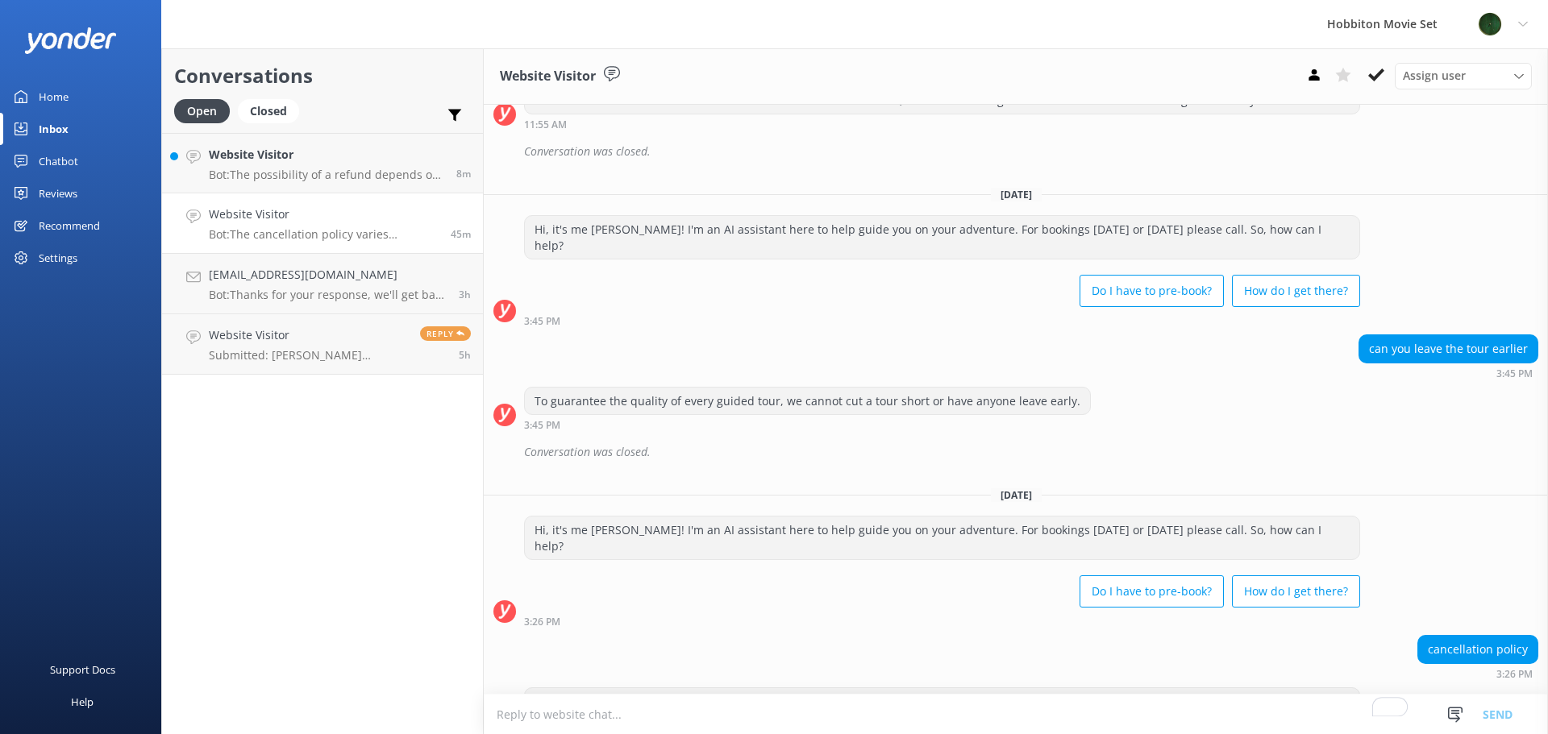
scroll to position [4540, 0]
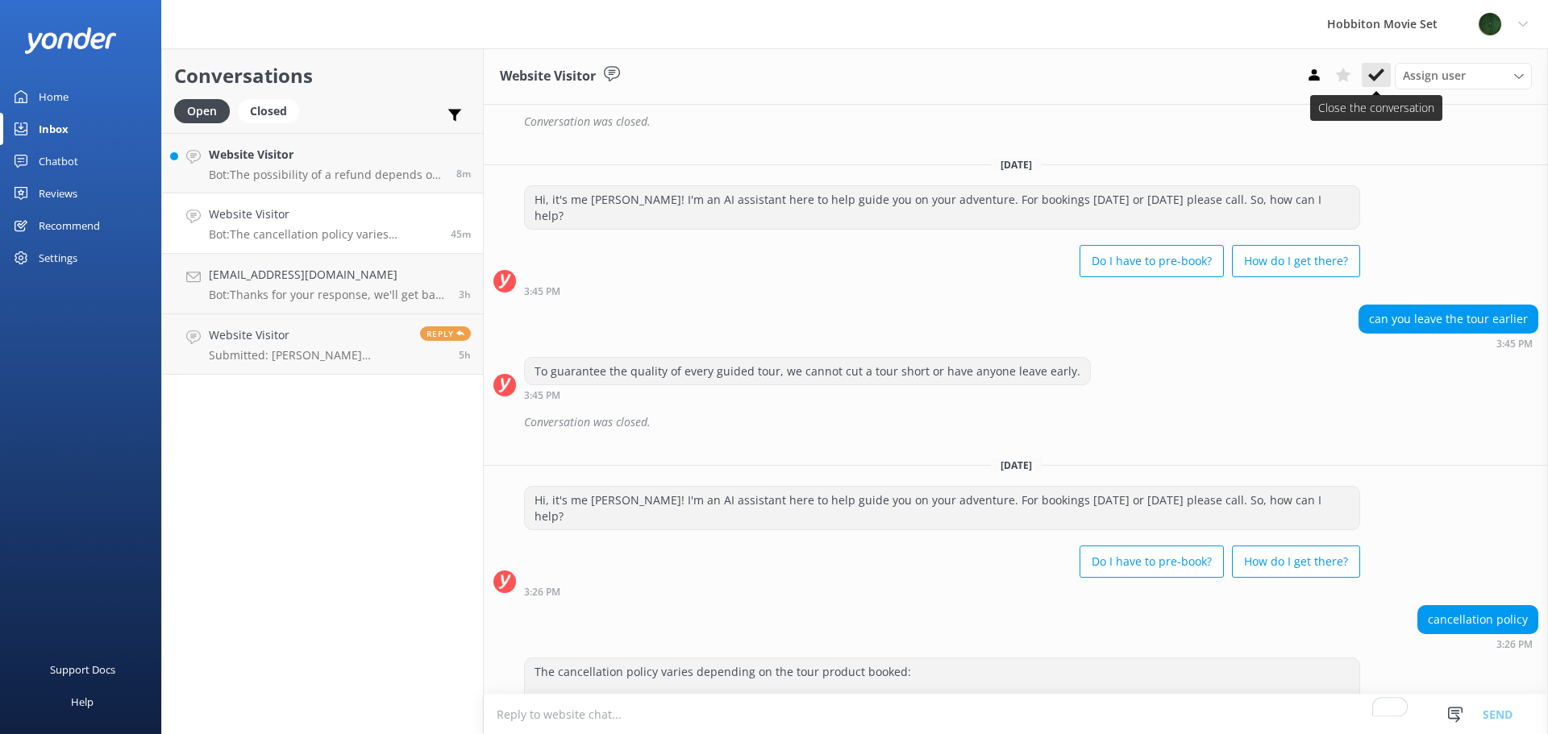
click at [1383, 70] on icon at bounding box center [1376, 75] width 16 height 16
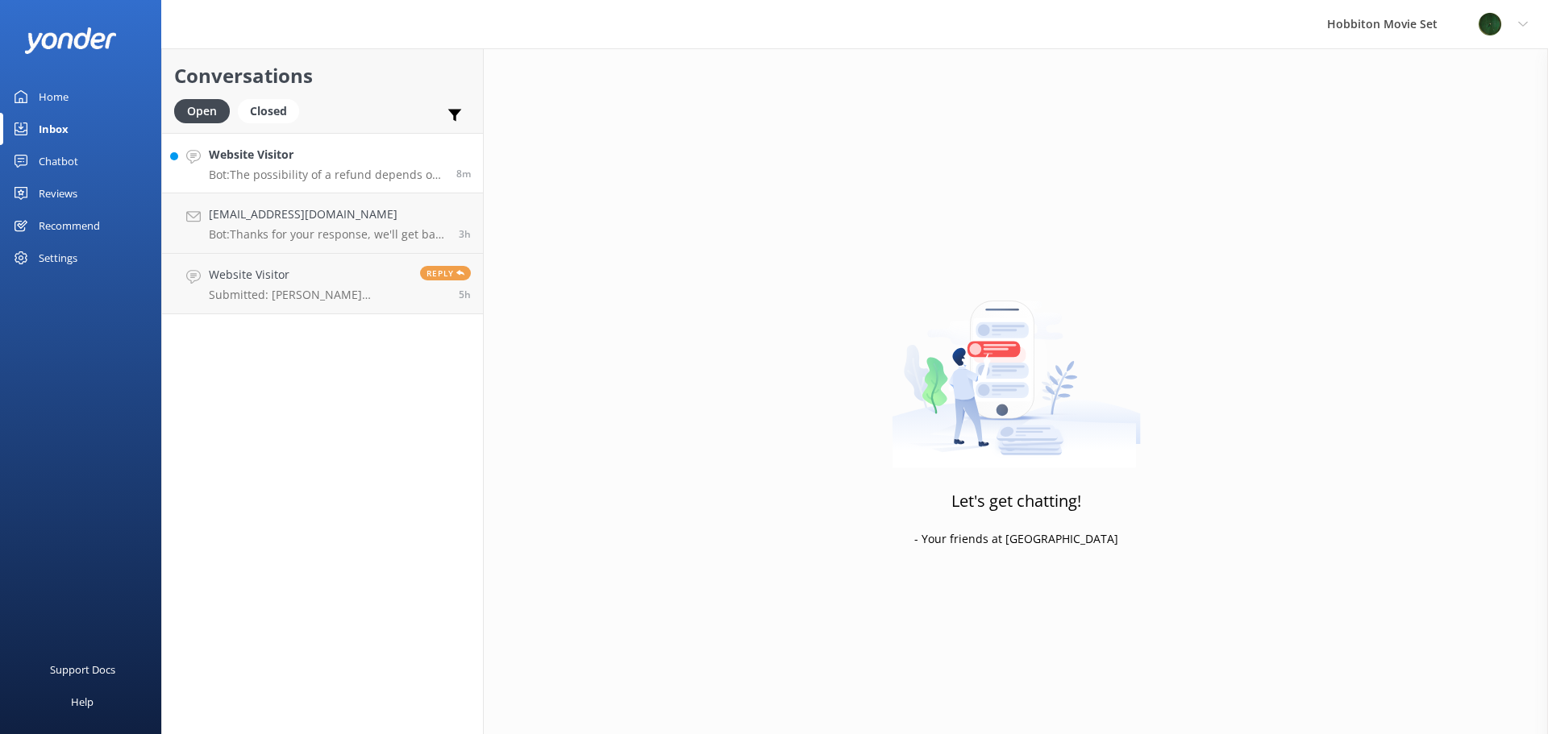
click at [325, 161] on h4 "Website Visitor" at bounding box center [326, 155] width 235 height 18
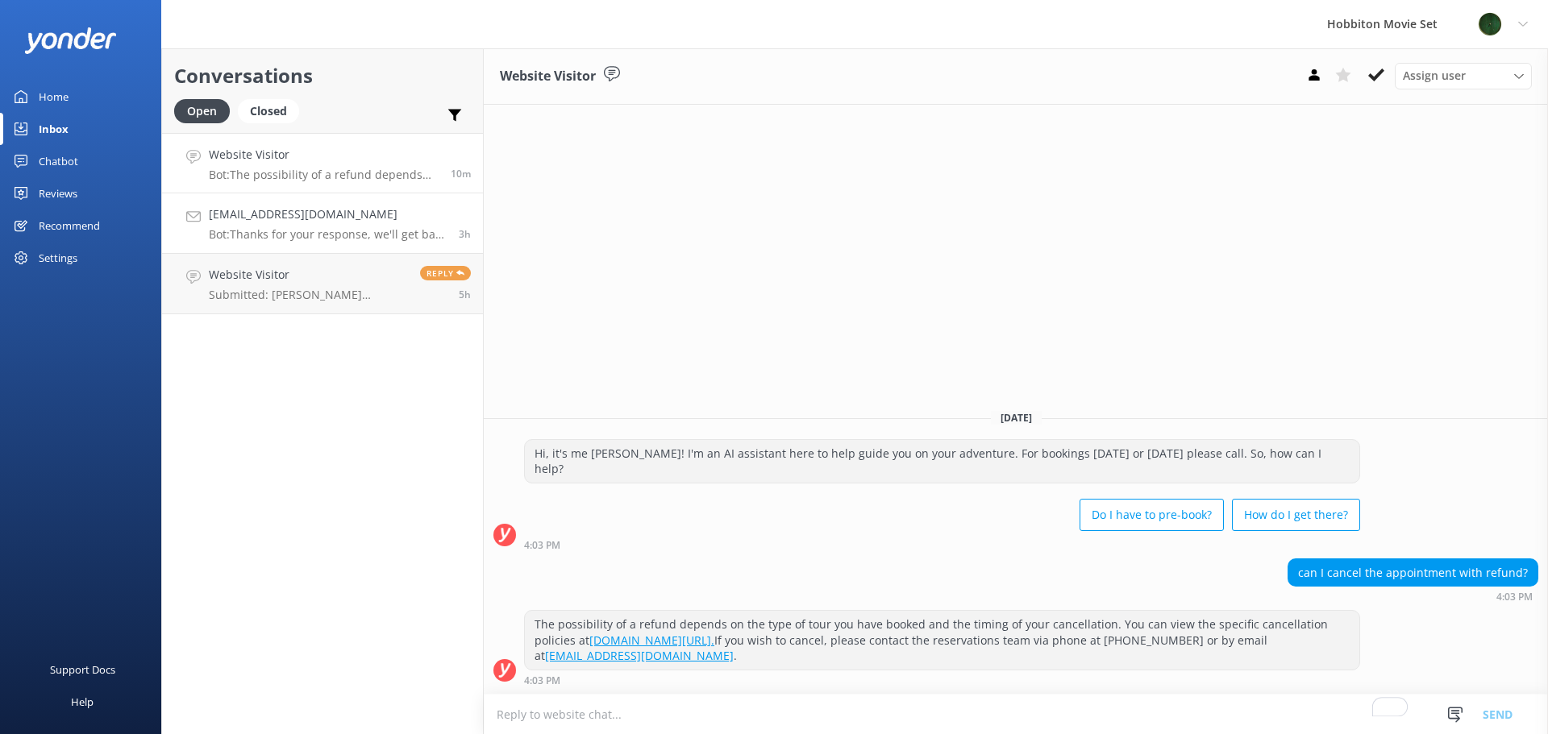
click at [347, 216] on h4 "[EMAIL_ADDRESS][DOMAIN_NAME]" at bounding box center [328, 215] width 238 height 18
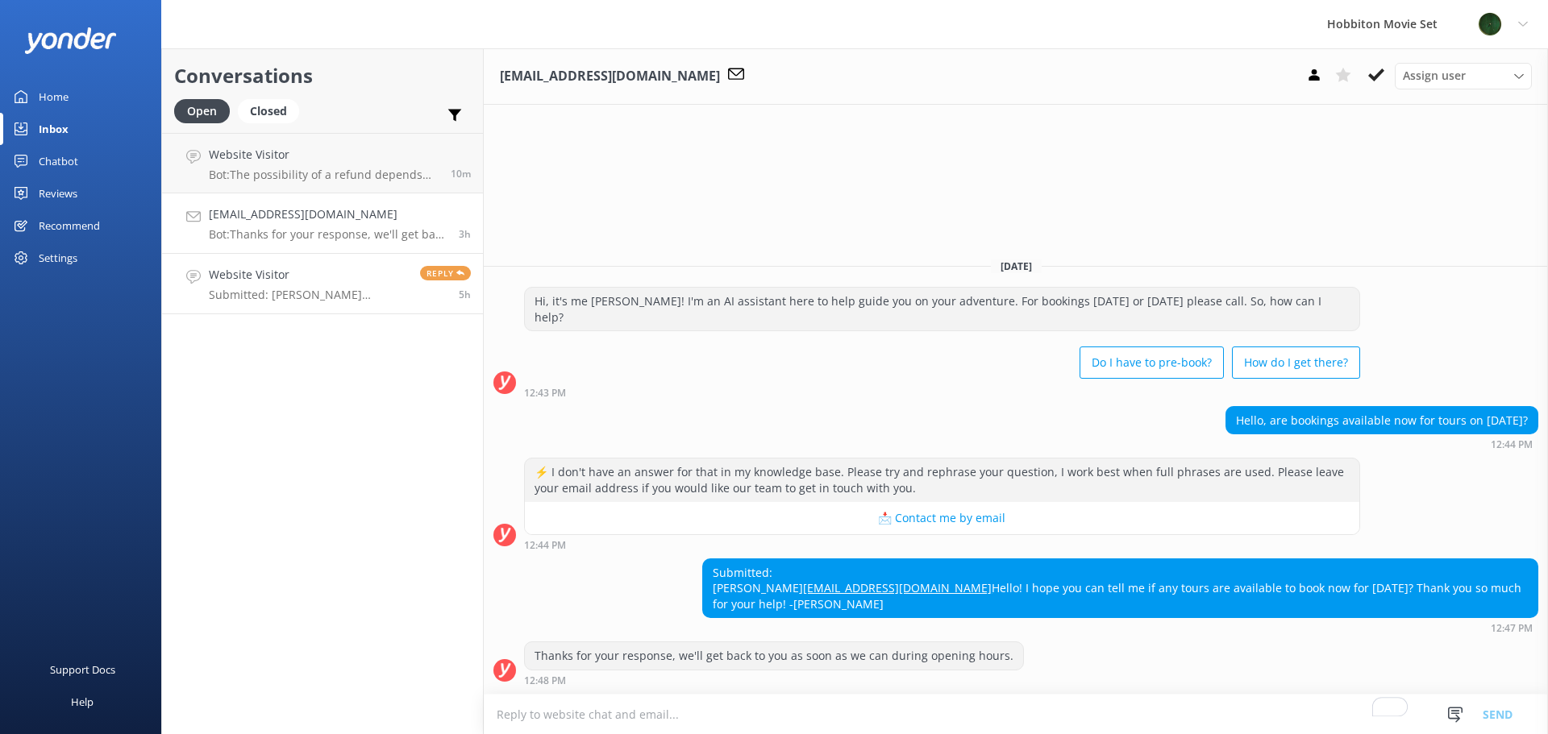
click at [297, 308] on link "Website Visitor Submitted: [PERSON_NAME] [PERSON_NAME][EMAIL_ADDRESS][DOMAIN_NA…" at bounding box center [322, 284] width 321 height 60
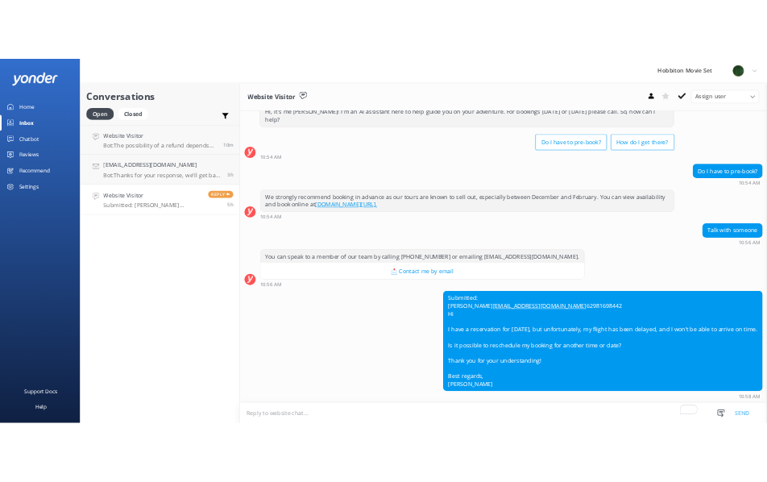
scroll to position [70, 0]
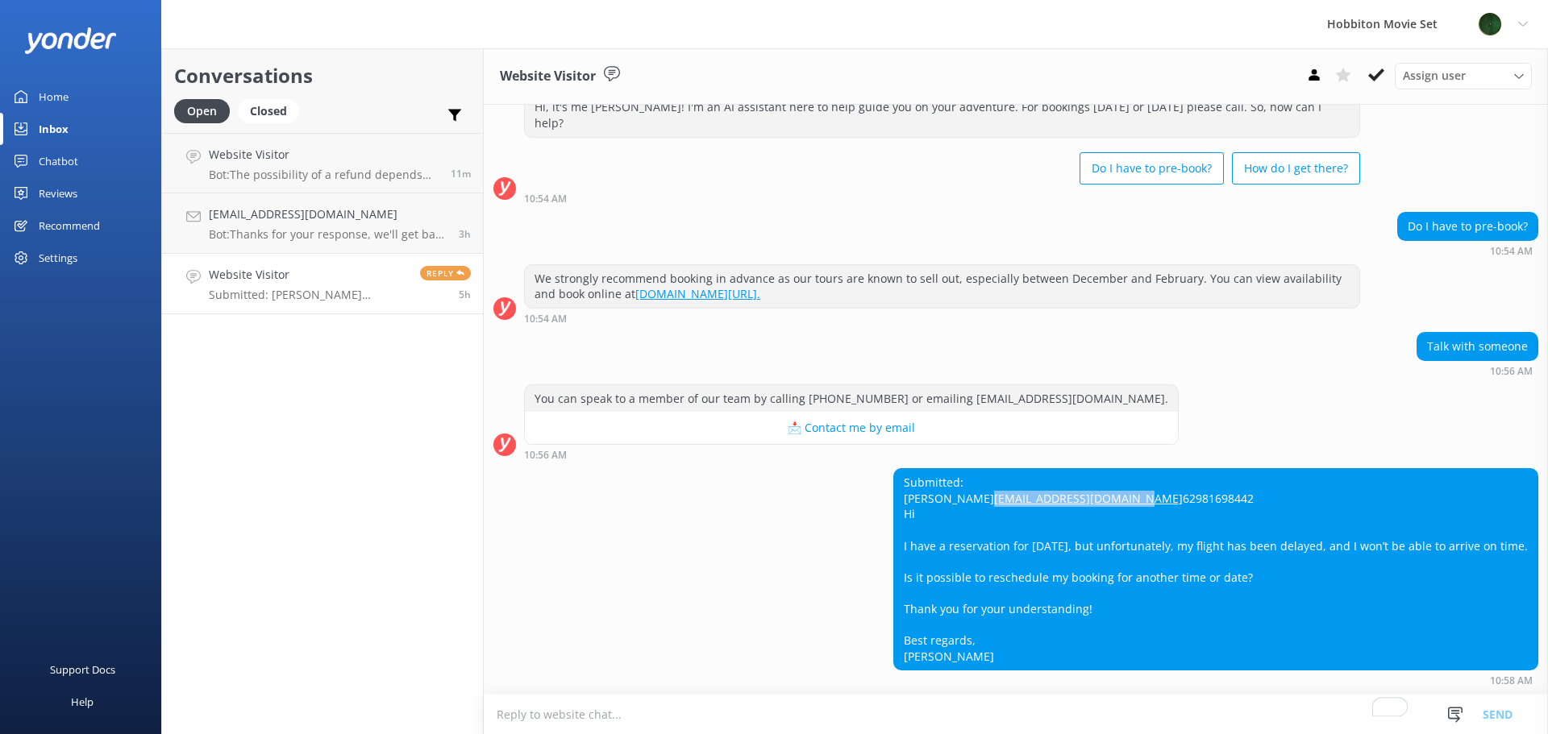
drag, startPoint x: 1028, startPoint y: 480, endPoint x: 874, endPoint y: 476, distance: 154.8
click at [894, 476] on div "Submitted: Isabella isatolentinooo@gmail.com 62981698442 Hi I have a reservatio…" at bounding box center [1215, 569] width 643 height 201
copy link "[EMAIL_ADDRESS][DOMAIN_NAME]"
click at [894, 545] on div "Submitted: Isabella isatolentinooo@gmail.com 62981698442 Hi I have a reservatio…" at bounding box center [1215, 569] width 643 height 201
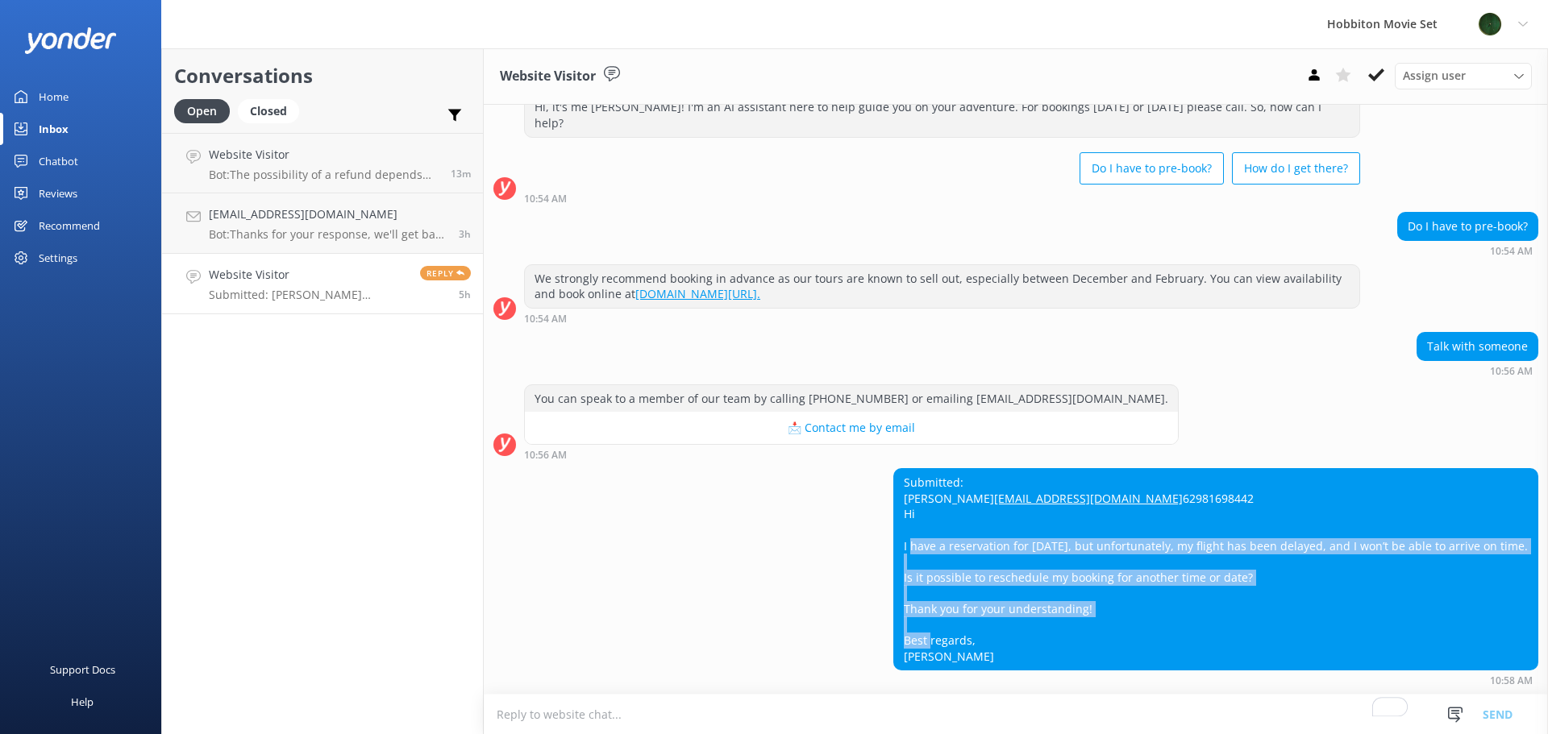
drag, startPoint x: 878, startPoint y: 544, endPoint x: 1208, endPoint y: 606, distance: 336.2
click at [1208, 606] on div "Submitted: Isabella isatolentinooo@gmail.com 62981698442 Hi I have a reservatio…" at bounding box center [1215, 569] width 643 height 201
copy div "have a reservation for 08 september, but unfortunately, my flight has been dela…"
click at [1358, 384] on div "You can speak to a member of our team by calling +64 (7) 888 1505 or emailing o…" at bounding box center [1016, 422] width 1064 height 77
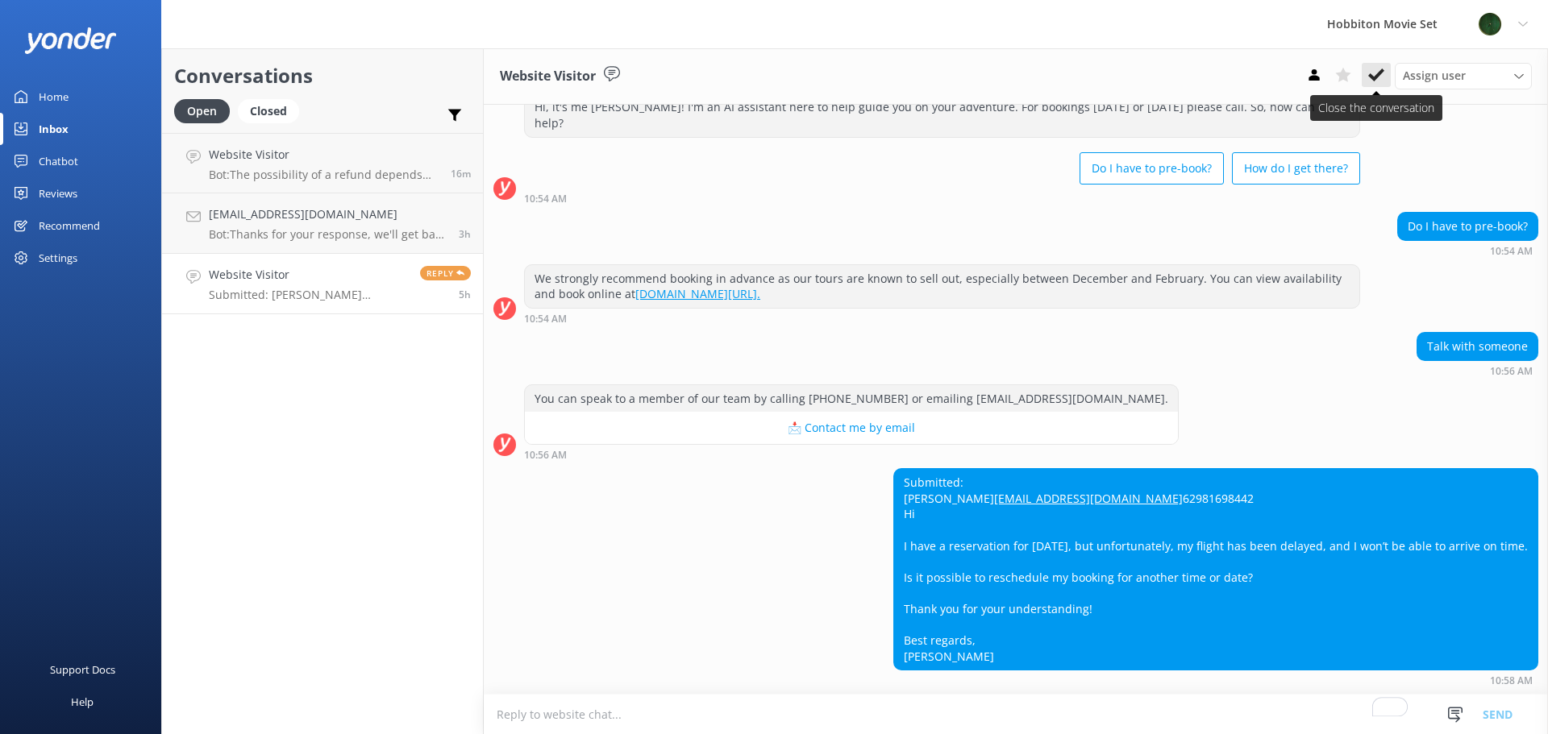
click at [1373, 80] on use at bounding box center [1376, 75] width 16 height 13
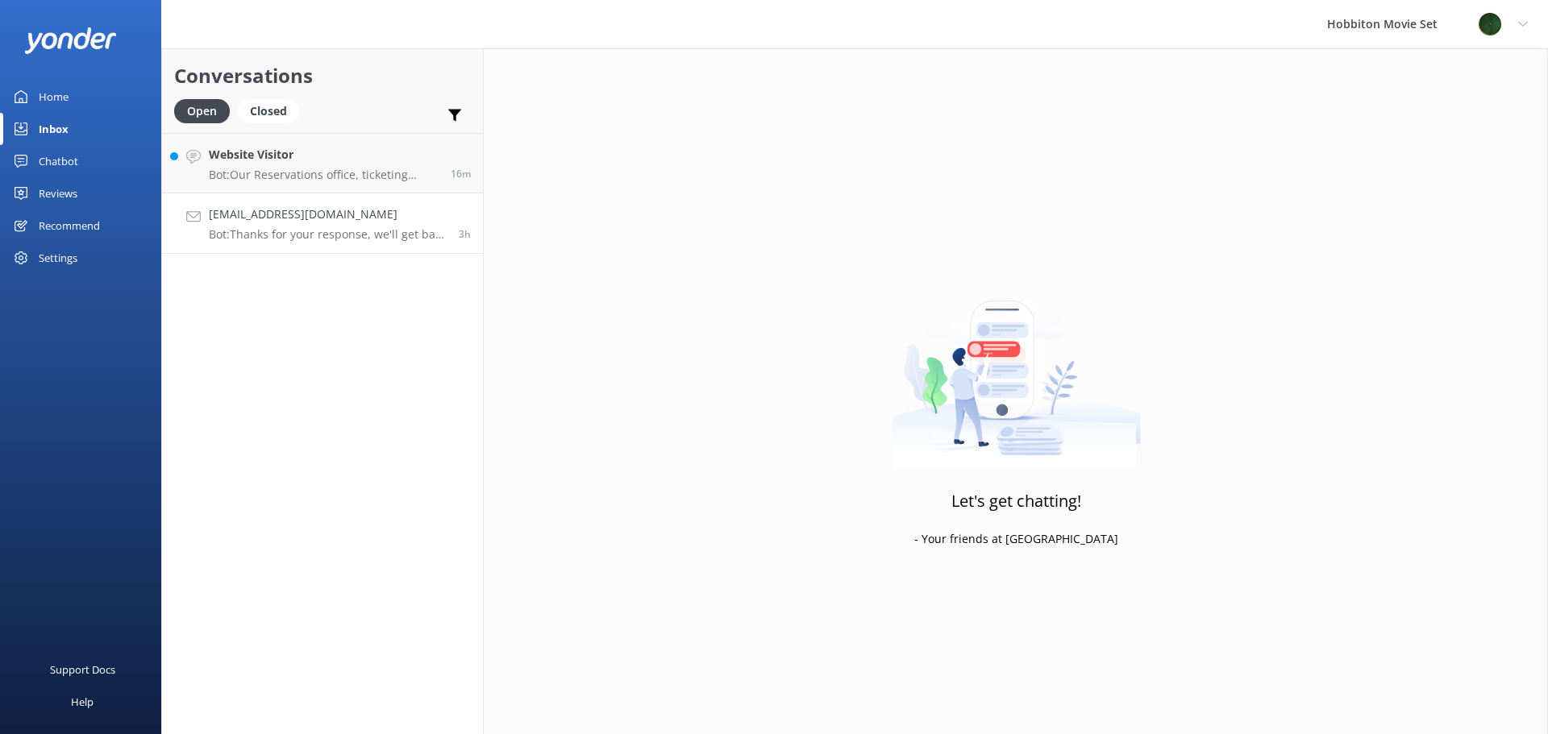
click at [366, 223] on h4 "[EMAIL_ADDRESS][DOMAIN_NAME]" at bounding box center [328, 215] width 238 height 18
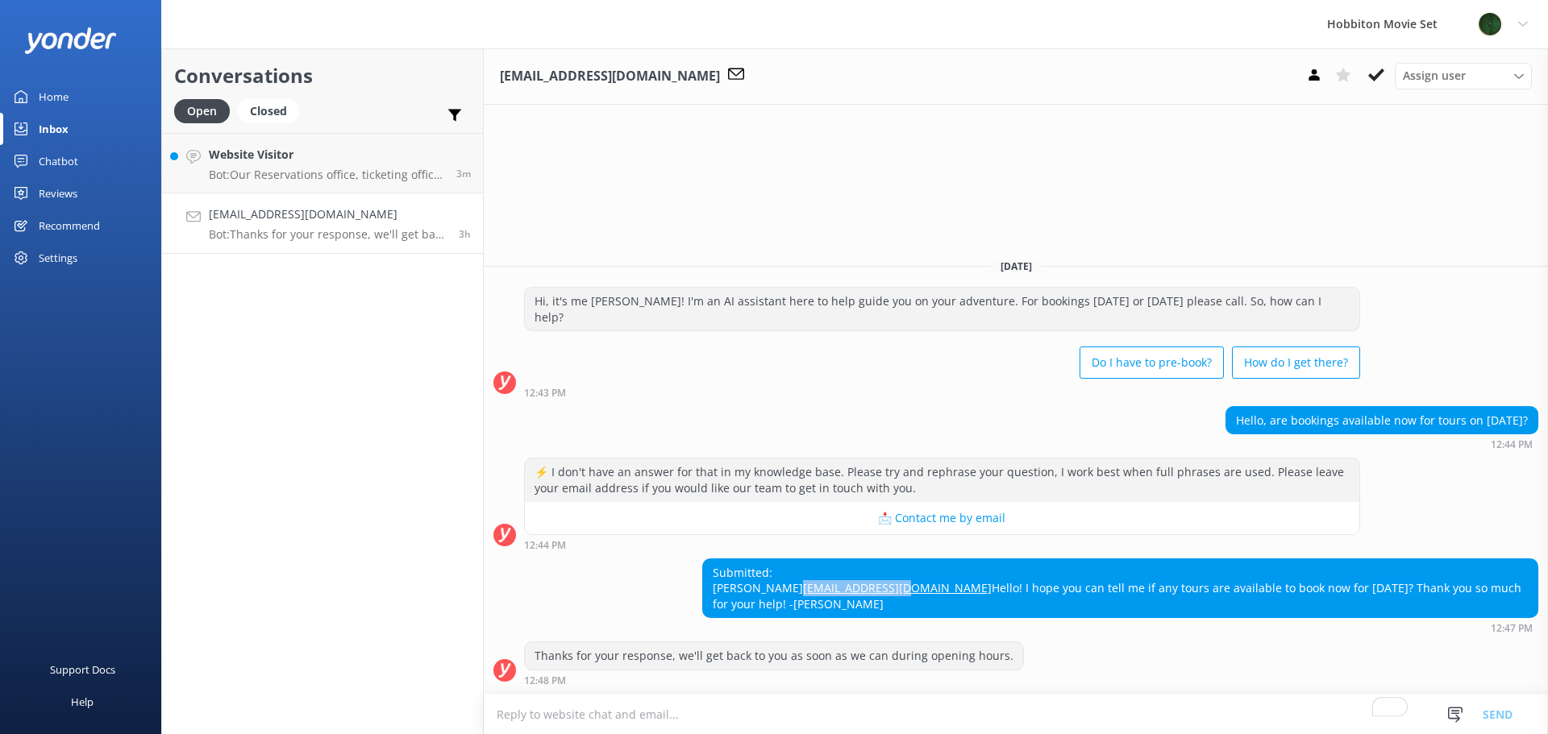
drag, startPoint x: 953, startPoint y: 584, endPoint x: 832, endPoint y: 585, distance: 120.9
click at [832, 585] on div "Submitted: Patricia Bex psbex88@gmail.com Hello! I hope you can tell me if any …" at bounding box center [1120, 588] width 834 height 59
copy link "[EMAIL_ADDRESS][DOMAIN_NAME]"
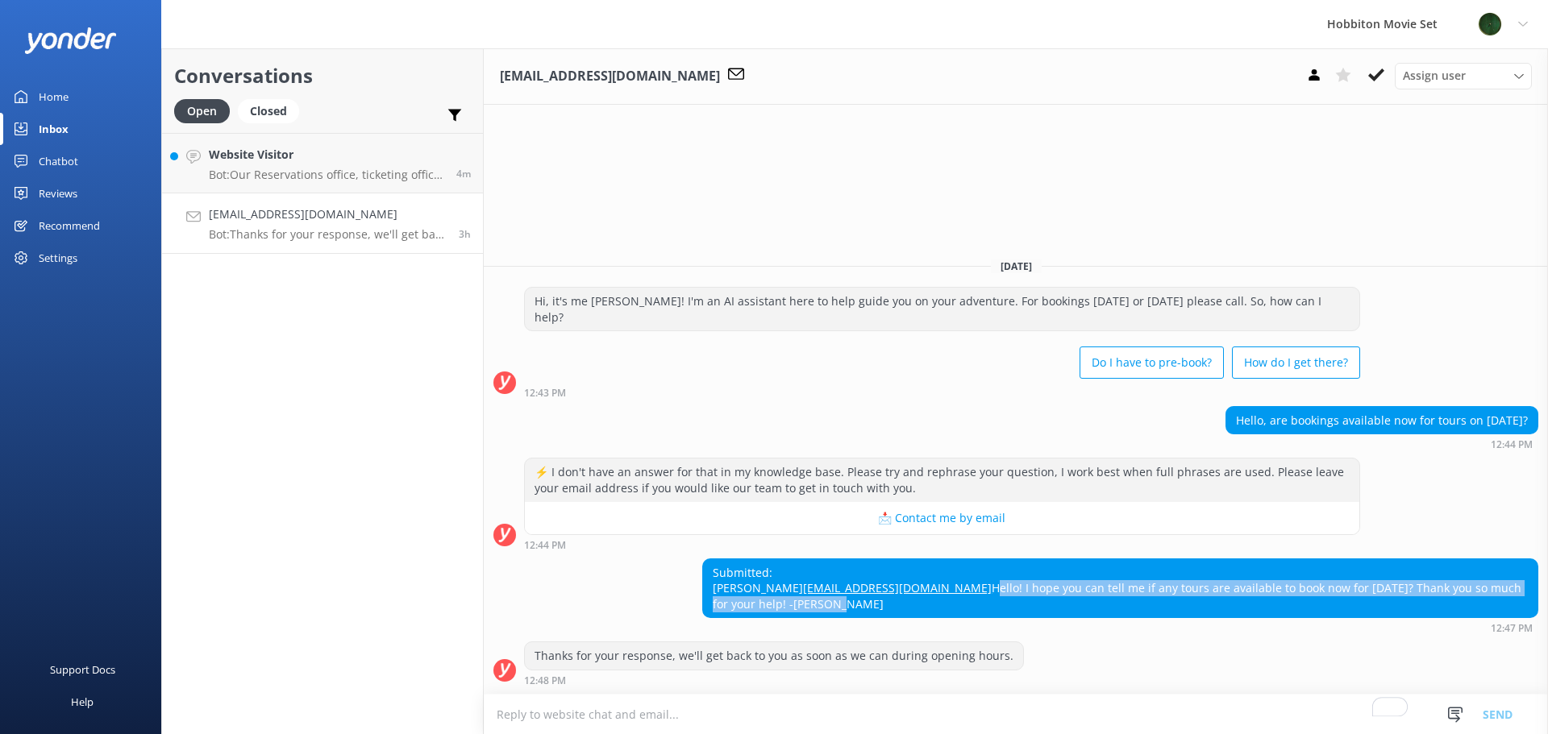
drag, startPoint x: 839, startPoint y: 605, endPoint x: 1474, endPoint y: 610, distance: 635.2
click at [1474, 610] on div "Submitted: Patricia Bex psbex88@gmail.com Hello! I hope you can tell me if any …" at bounding box center [1120, 588] width 834 height 59
copy div "Hello! I hope you can tell me if any tours are available to book now for August…"
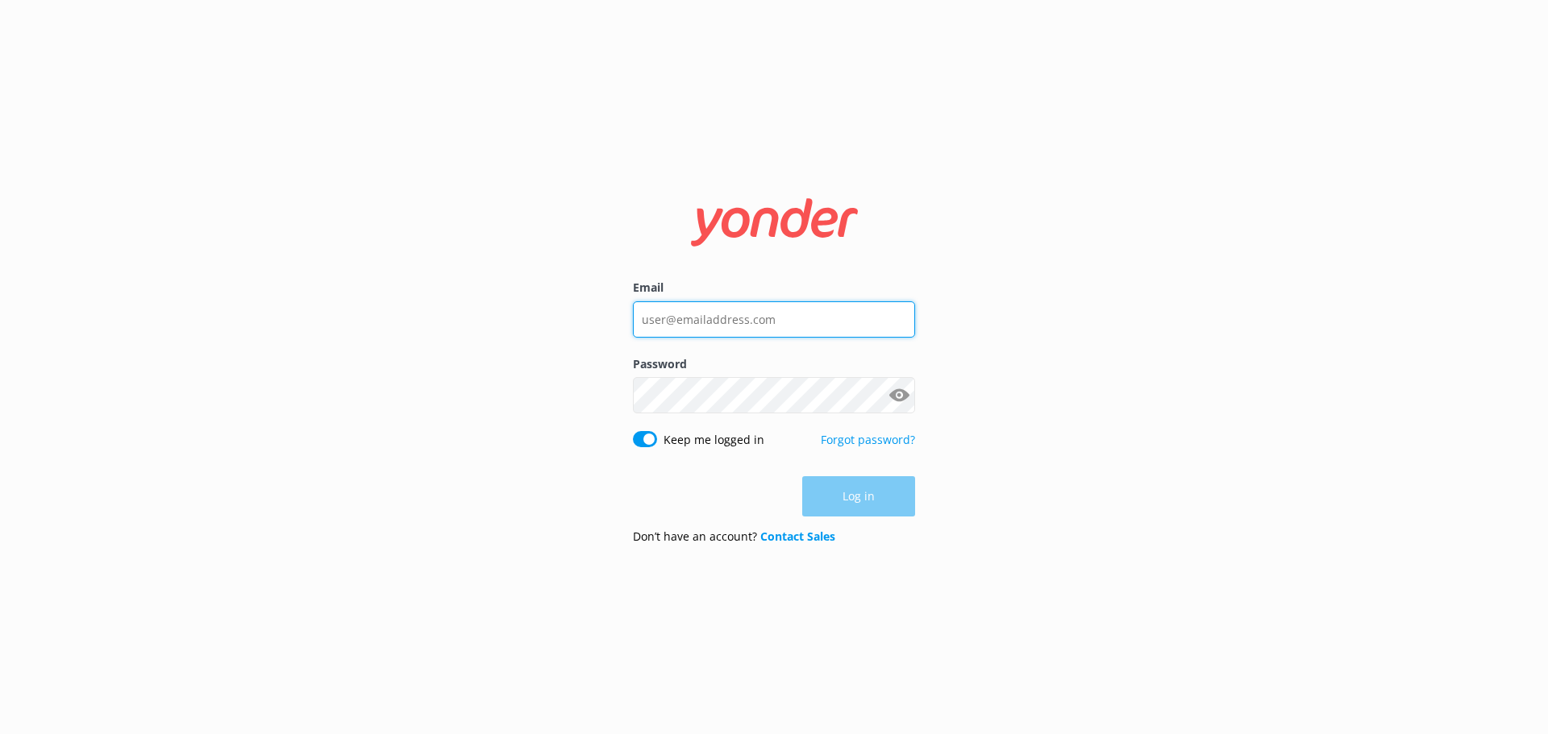
type input "[EMAIL_ADDRESS][DOMAIN_NAME]"
click at [879, 498] on div "Log in" at bounding box center [774, 496] width 282 height 40
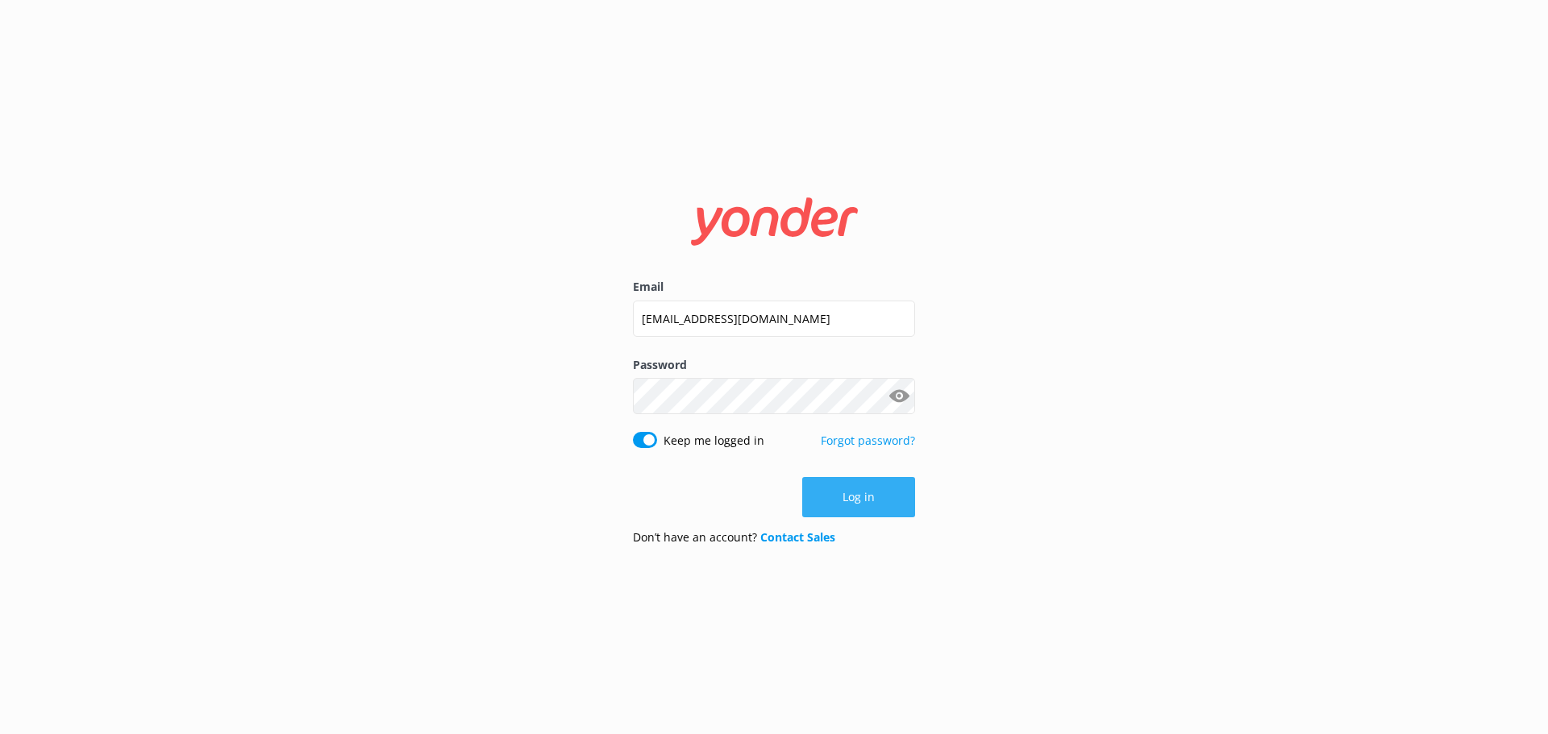
click at [877, 497] on button "Log in" at bounding box center [858, 497] width 113 height 40
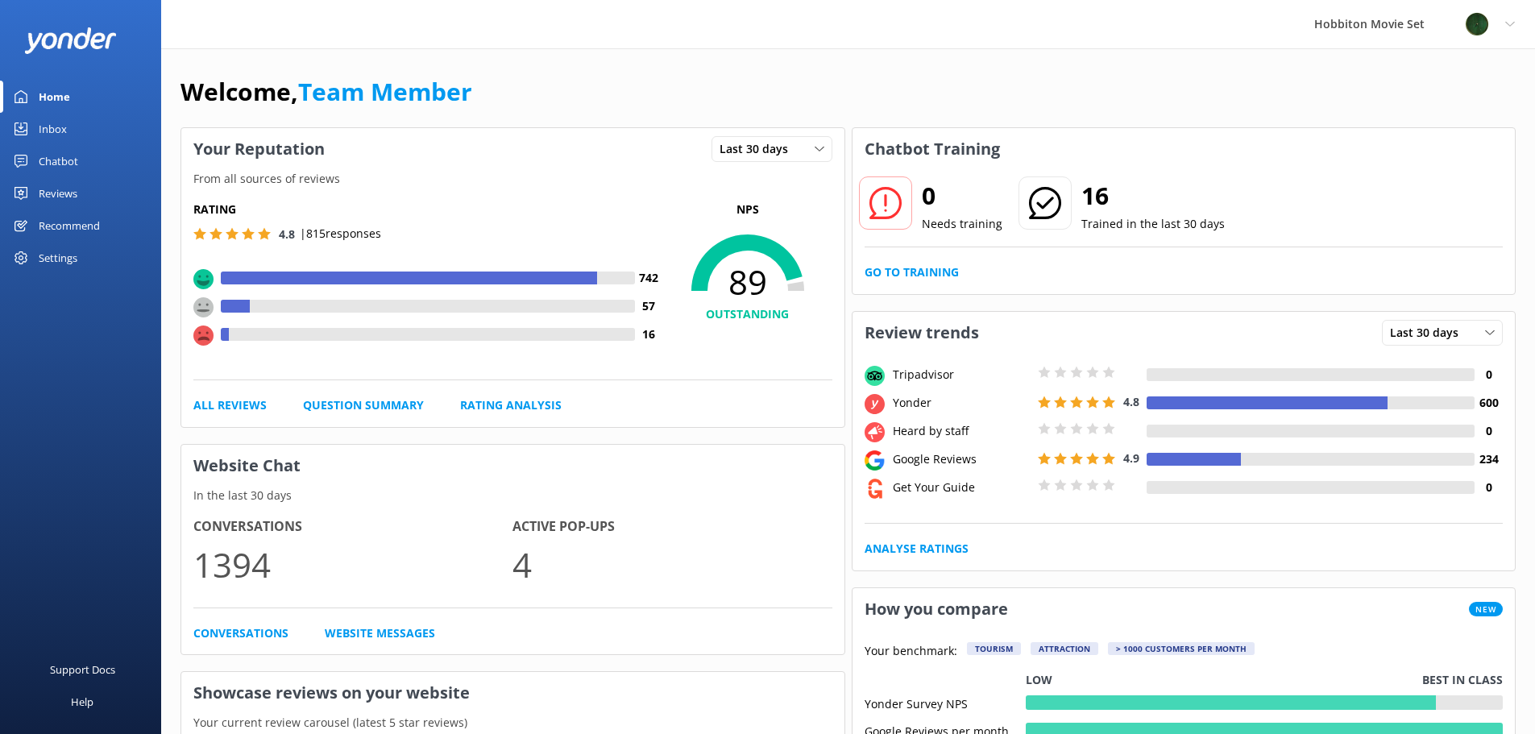
click at [63, 157] on div "Chatbot" at bounding box center [58, 161] width 39 height 32
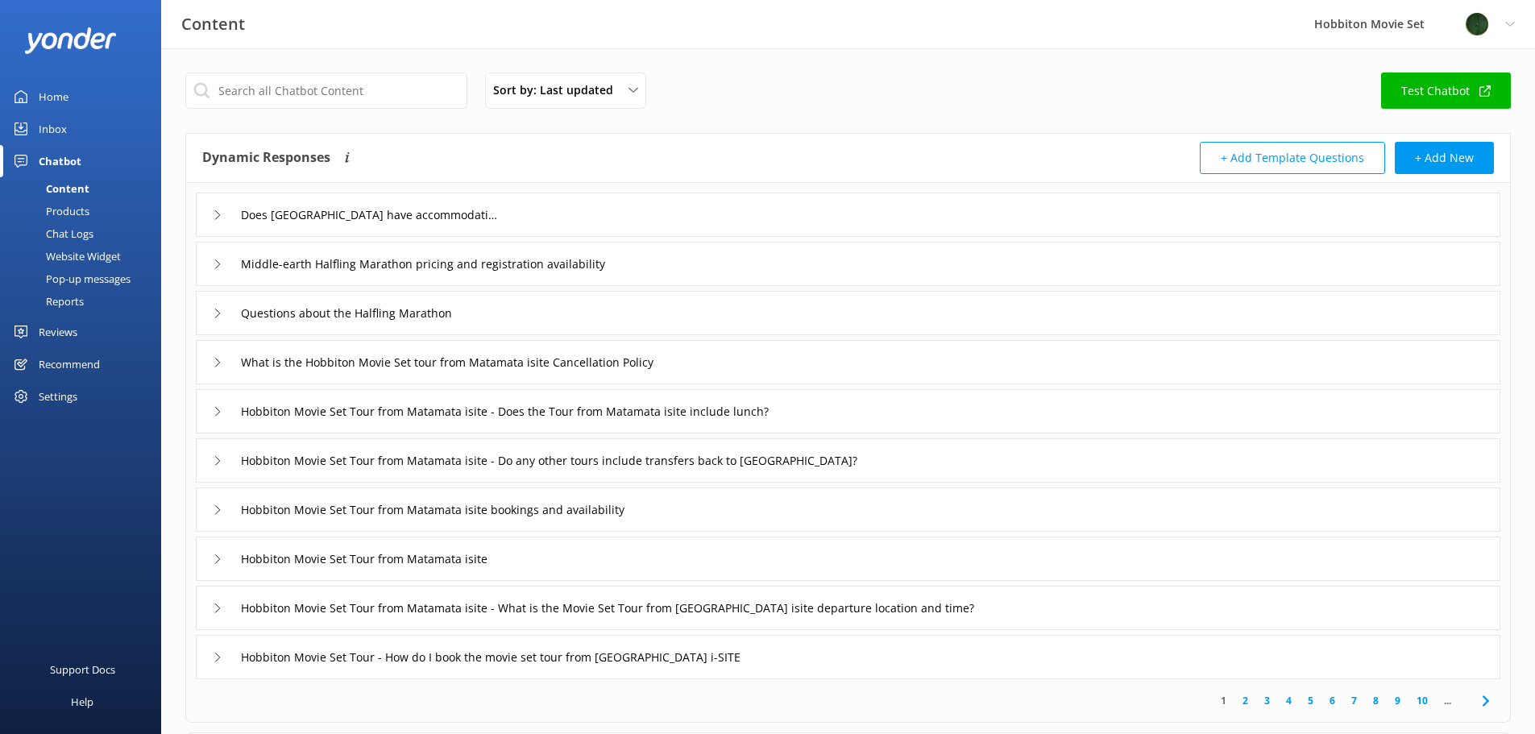
click at [58, 130] on div "Inbox" at bounding box center [53, 129] width 28 height 32
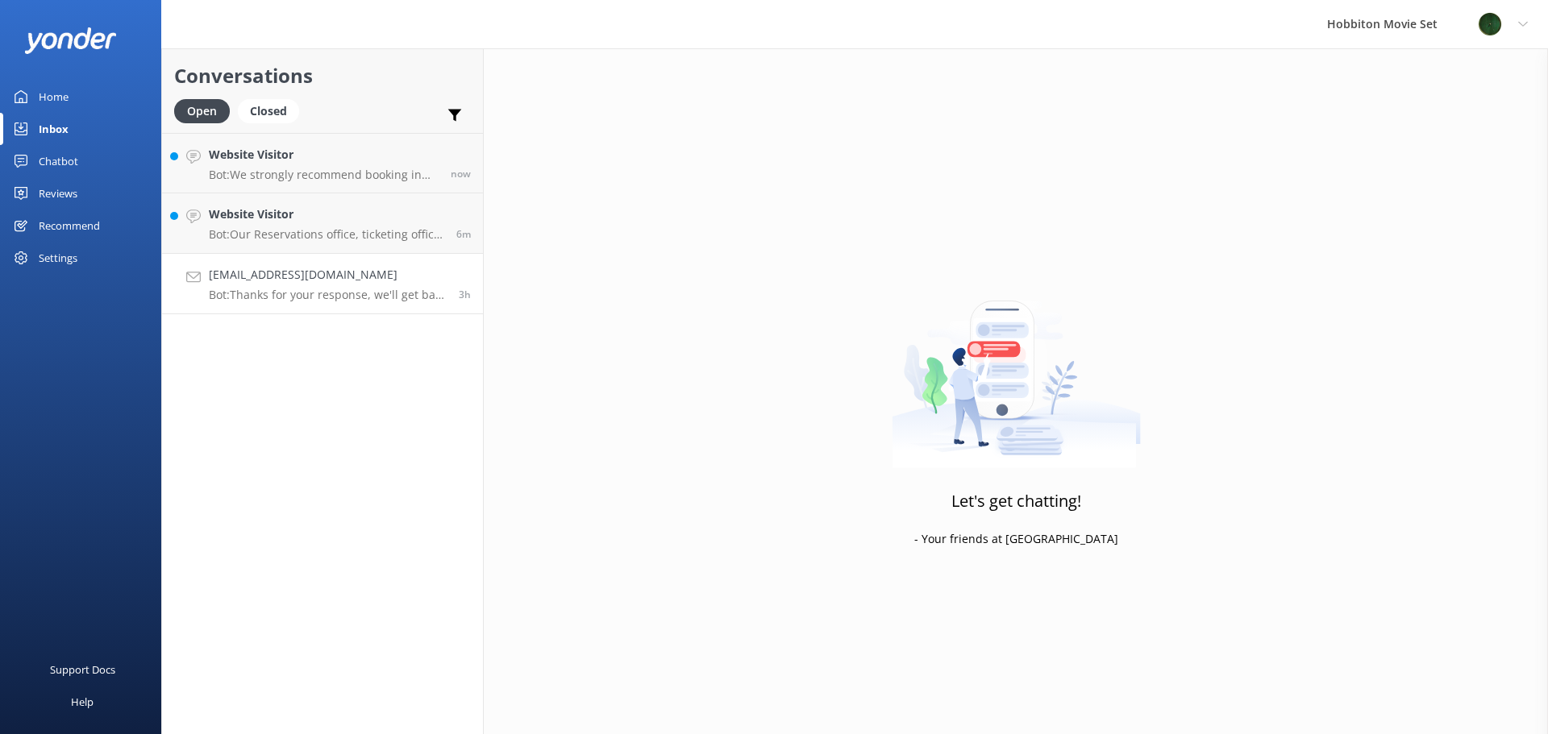
click at [347, 305] on link "[EMAIL_ADDRESS][DOMAIN_NAME] Bot: Thanks for your response, we'll get back to y…" at bounding box center [322, 284] width 321 height 60
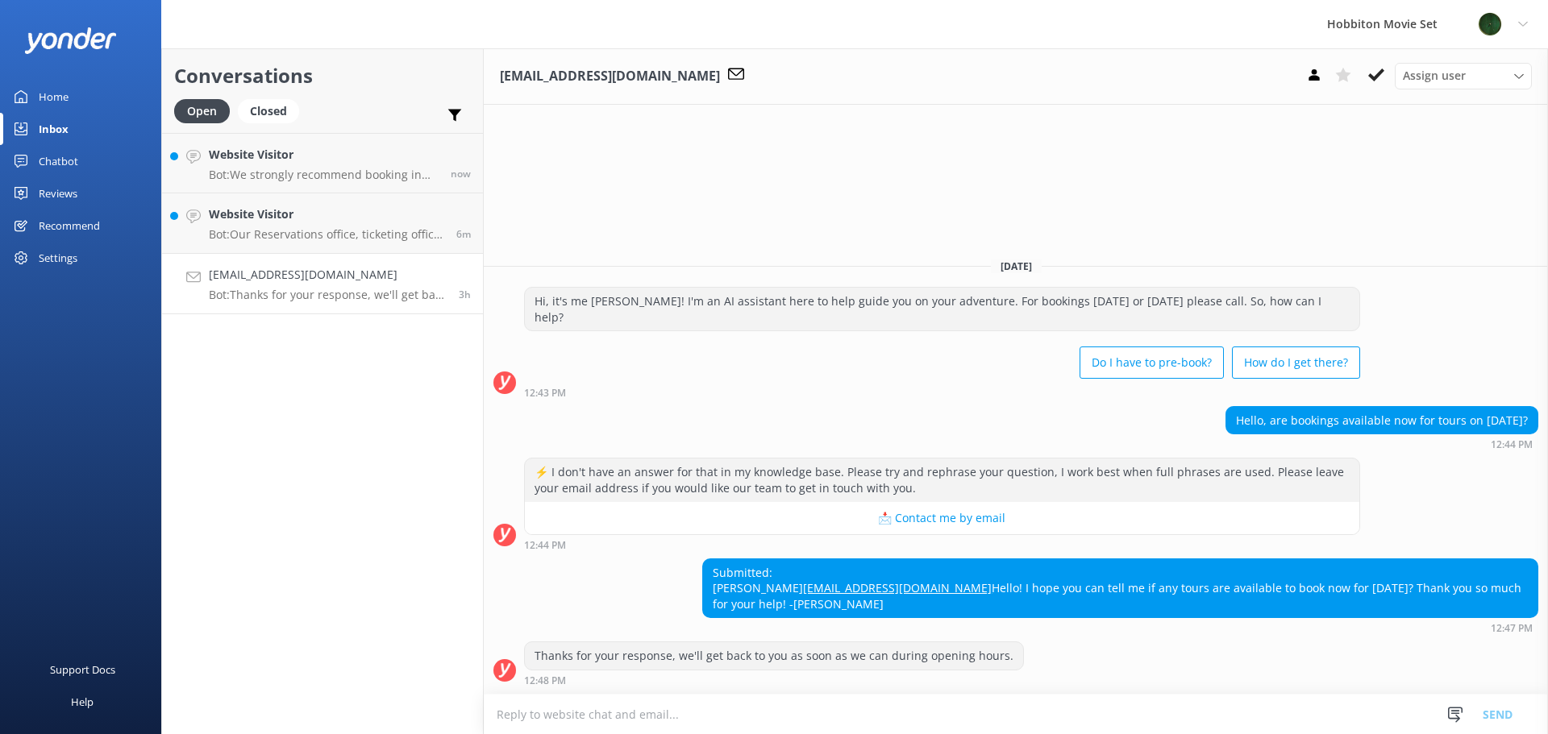
click at [389, 293] on p "Bot: Thanks for your response, we'll get back to you as soon as we can during o…" at bounding box center [328, 295] width 238 height 15
drag, startPoint x: 955, startPoint y: 583, endPoint x: 825, endPoint y: 591, distance: 130.8
click at [825, 591] on div "Submitted: Patricia Bex psbex88@gmail.com Hello! I hope you can tell me if any …" at bounding box center [1016, 597] width 1064 height 76
copy link "[EMAIL_ADDRESS][DOMAIN_NAME]"
click at [1377, 73] on icon at bounding box center [1376, 75] width 16 height 16
